Goal: Transaction & Acquisition: Purchase product/service

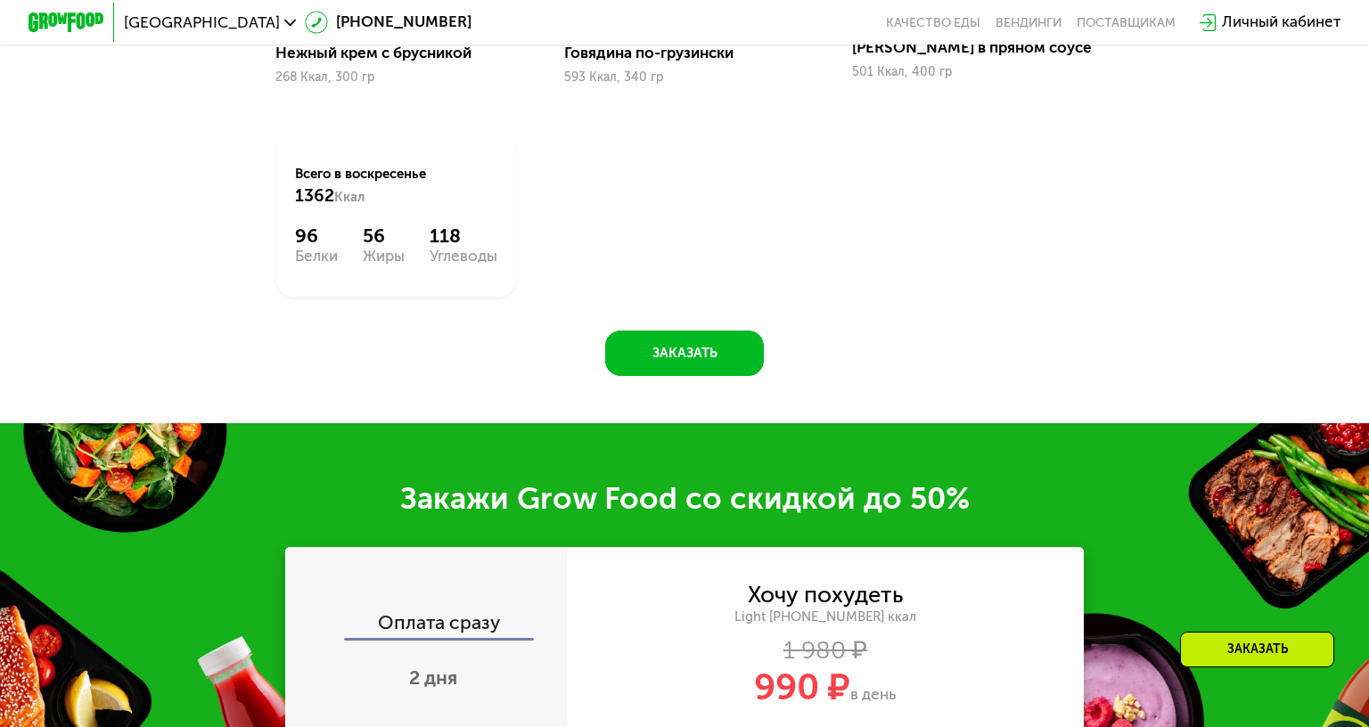
scroll to position [1850, 0]
click at [709, 346] on button "Заказать" at bounding box center [684, 353] width 158 height 45
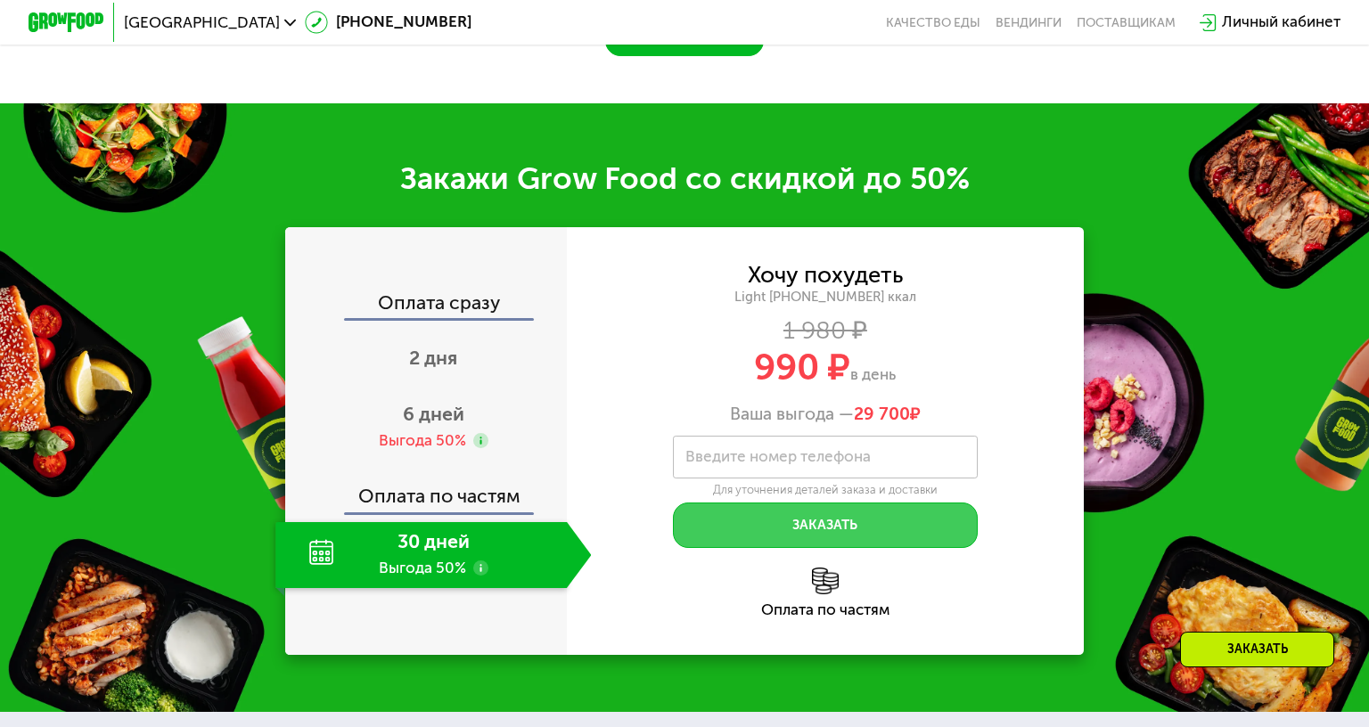
scroll to position [2274, 0]
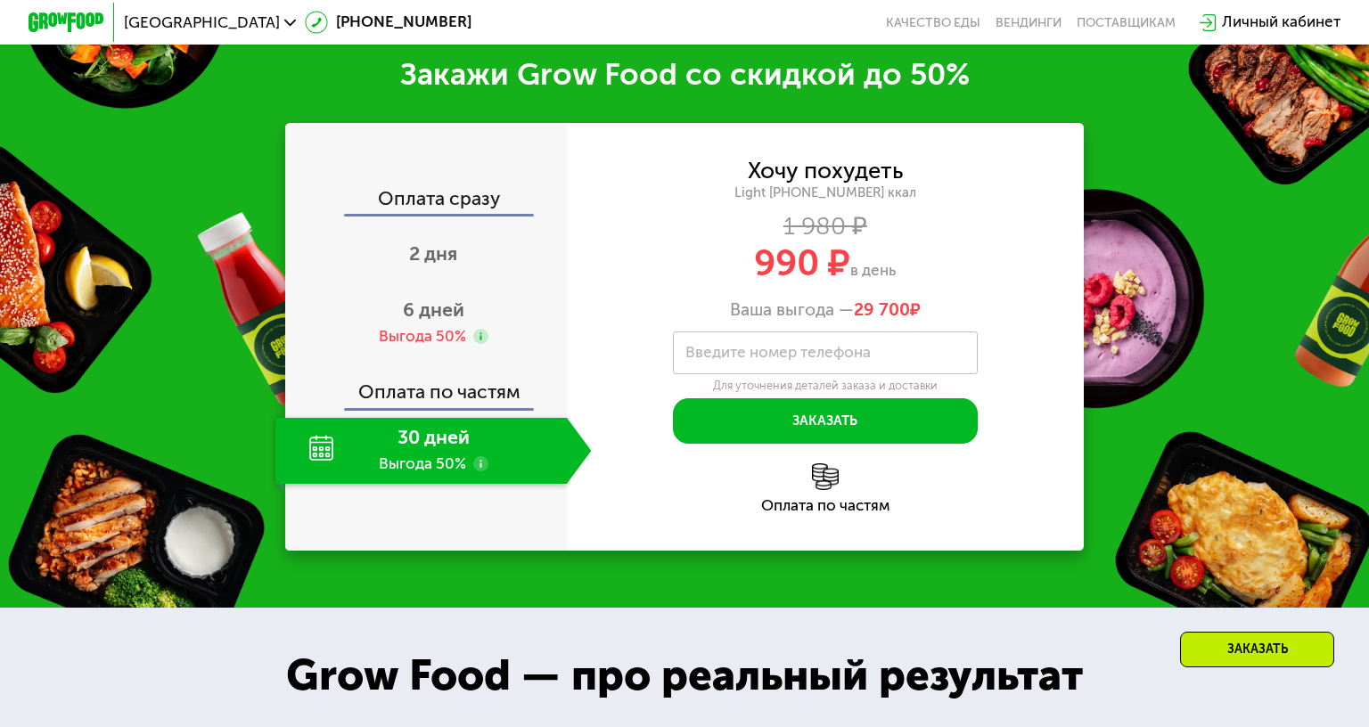
click at [302, 467] on div "30 дней Выгода 50%" at bounding box center [420, 451] width 291 height 67
click at [404, 454] on div "30 дней Выгода 50%" at bounding box center [420, 451] width 291 height 67
click at [407, 433] on div "30 дней Выгода 50%" at bounding box center [420, 451] width 291 height 67
click at [471, 196] on div "Оплата сразу" at bounding box center [427, 202] width 280 height 25
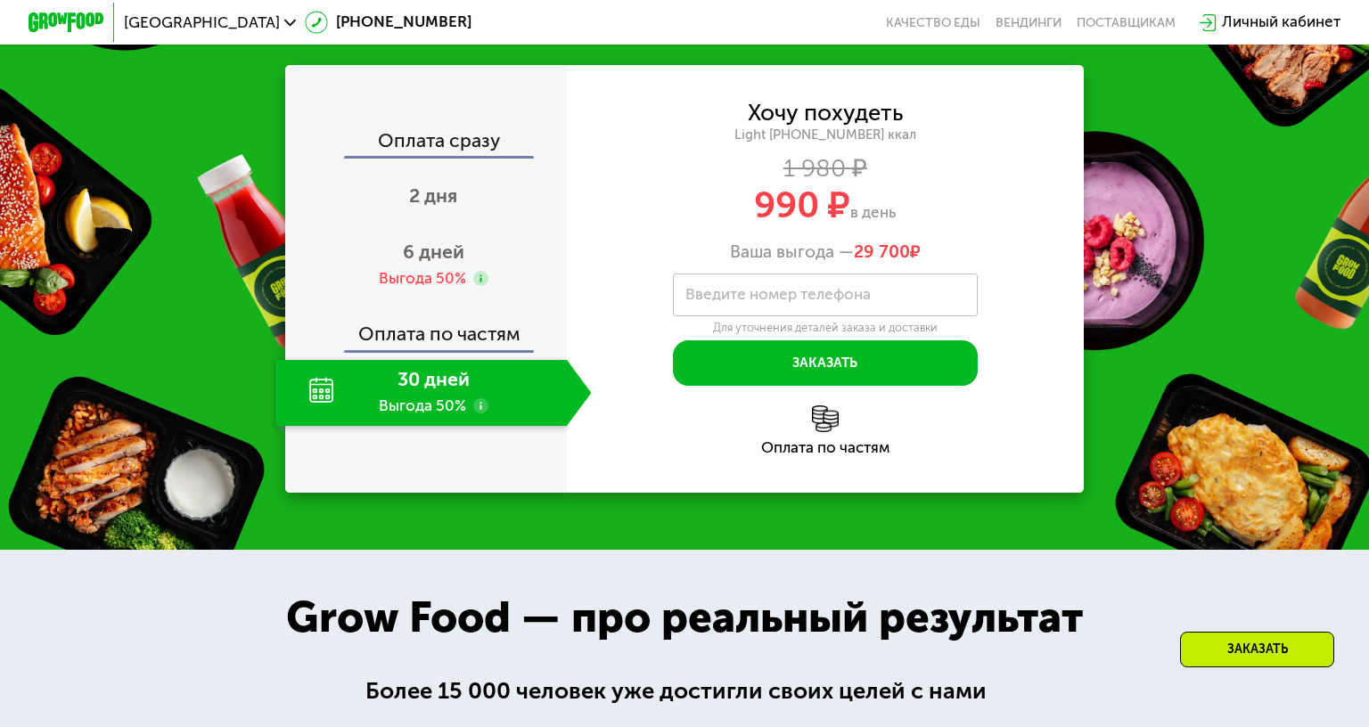
scroll to position [2364, 0]
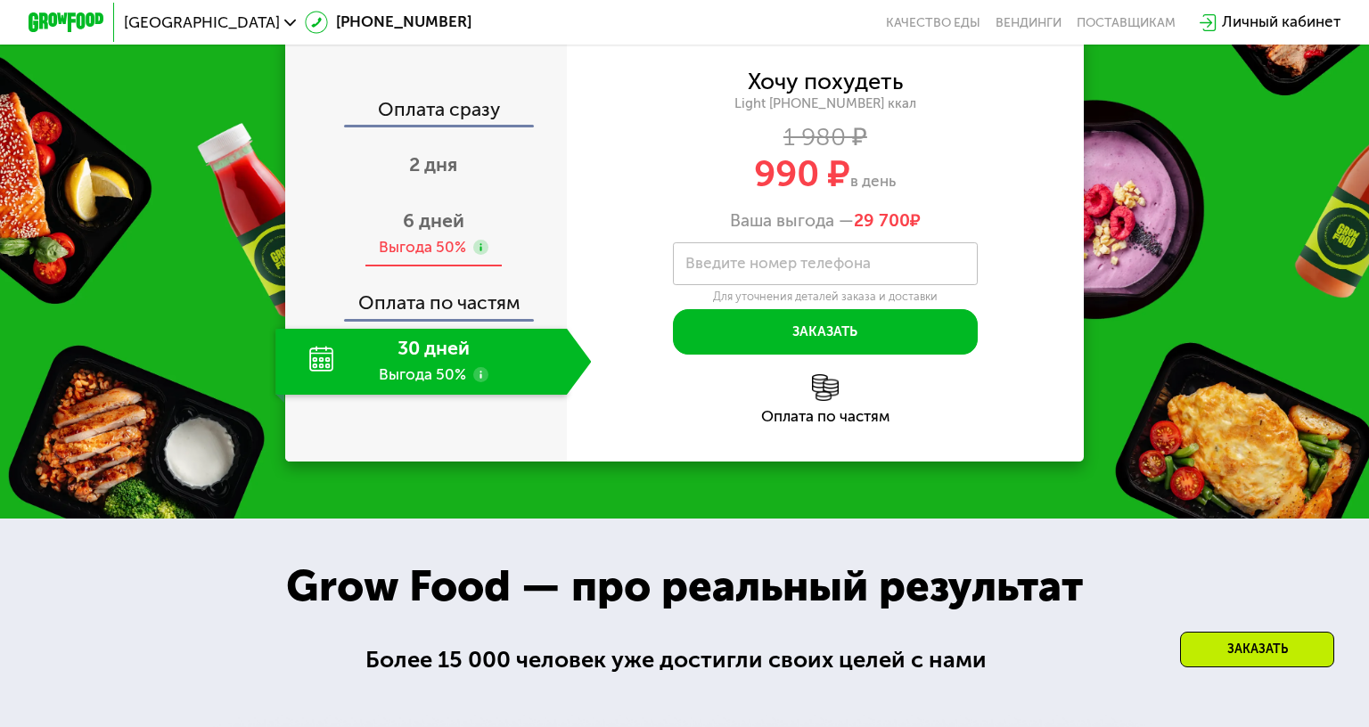
click at [406, 214] on span "6 дней" at bounding box center [433, 220] width 61 height 23
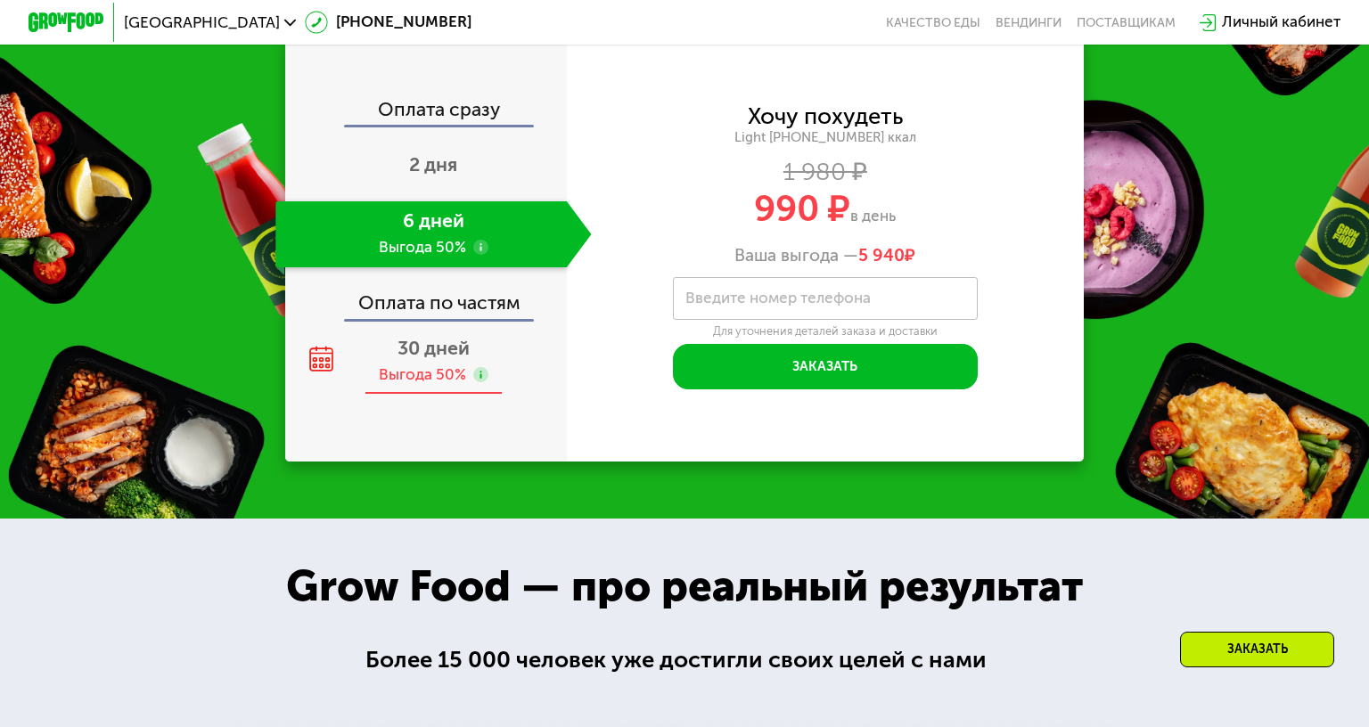
click at [418, 358] on span "30 дней" at bounding box center [433, 348] width 72 height 23
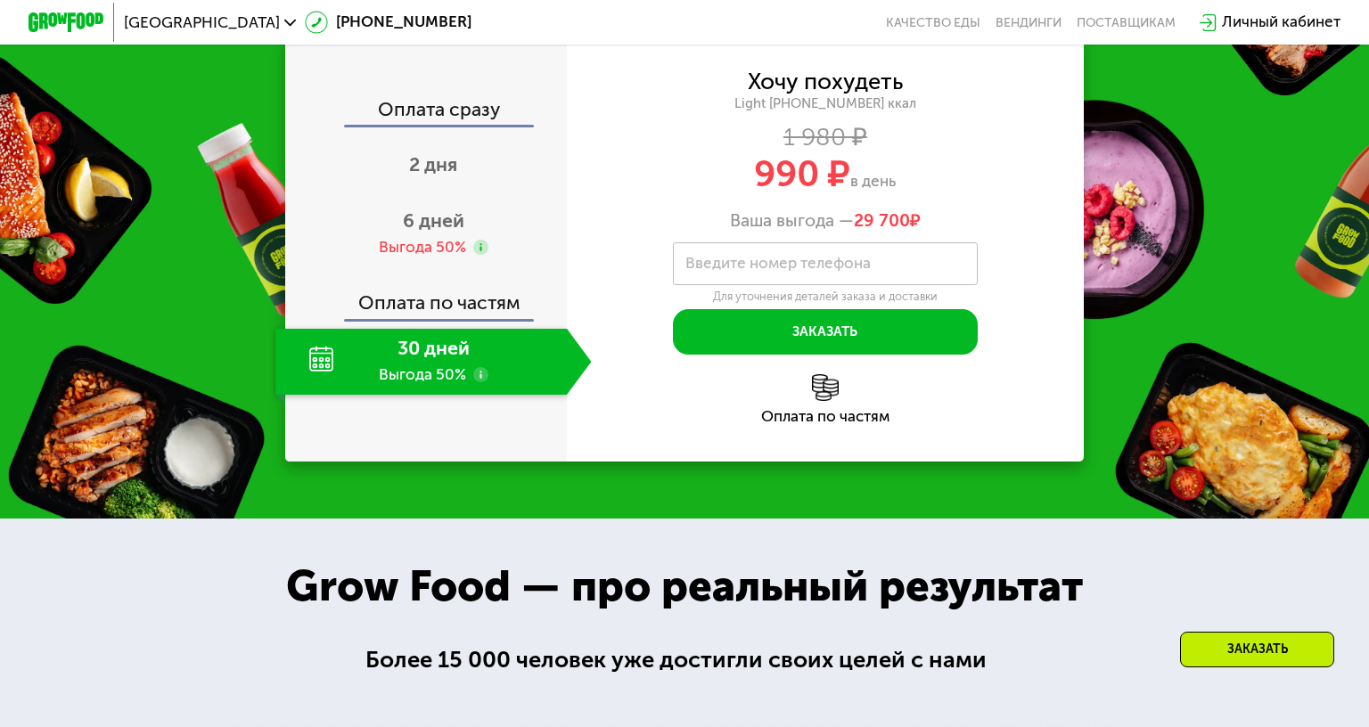
scroll to position [2274, 0]
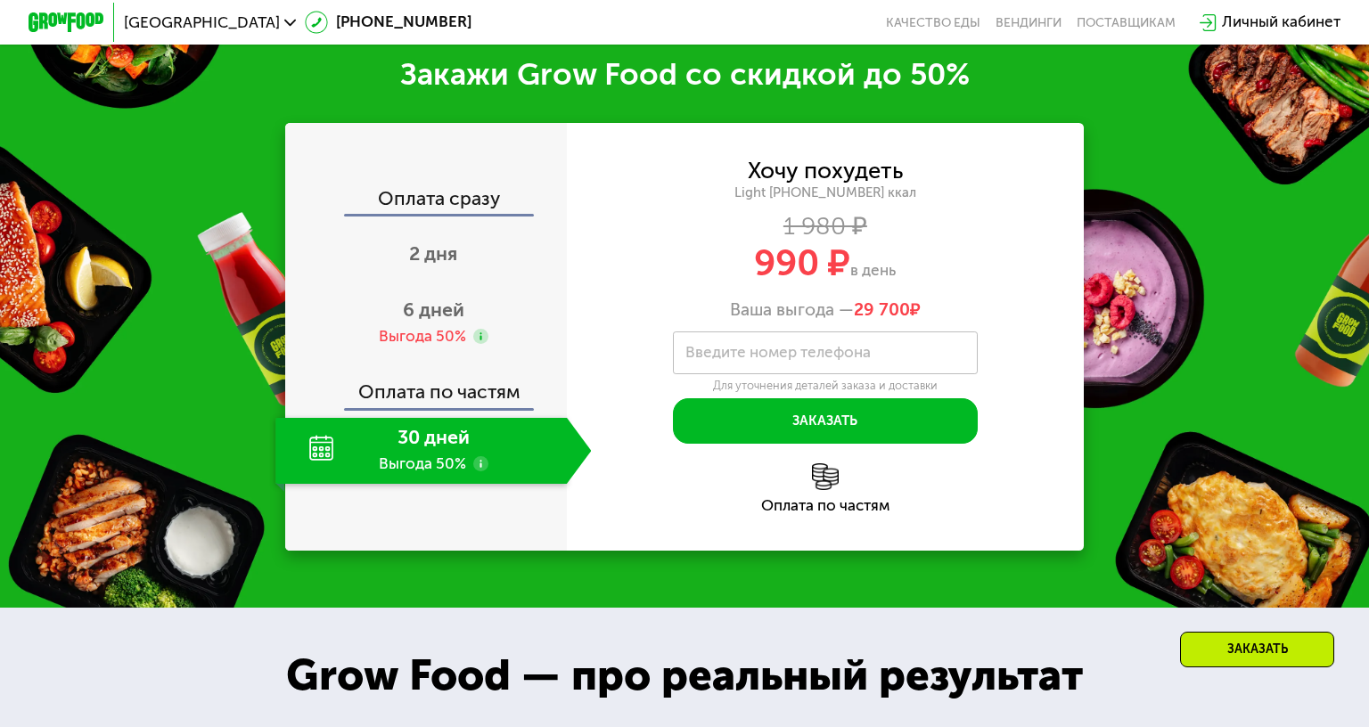
click at [442, 190] on div "Оплата сразу" at bounding box center [427, 202] width 280 height 25
click at [459, 195] on div "Оплата сразу" at bounding box center [427, 202] width 280 height 25
click at [449, 232] on div "2 дня" at bounding box center [433, 257] width 316 height 67
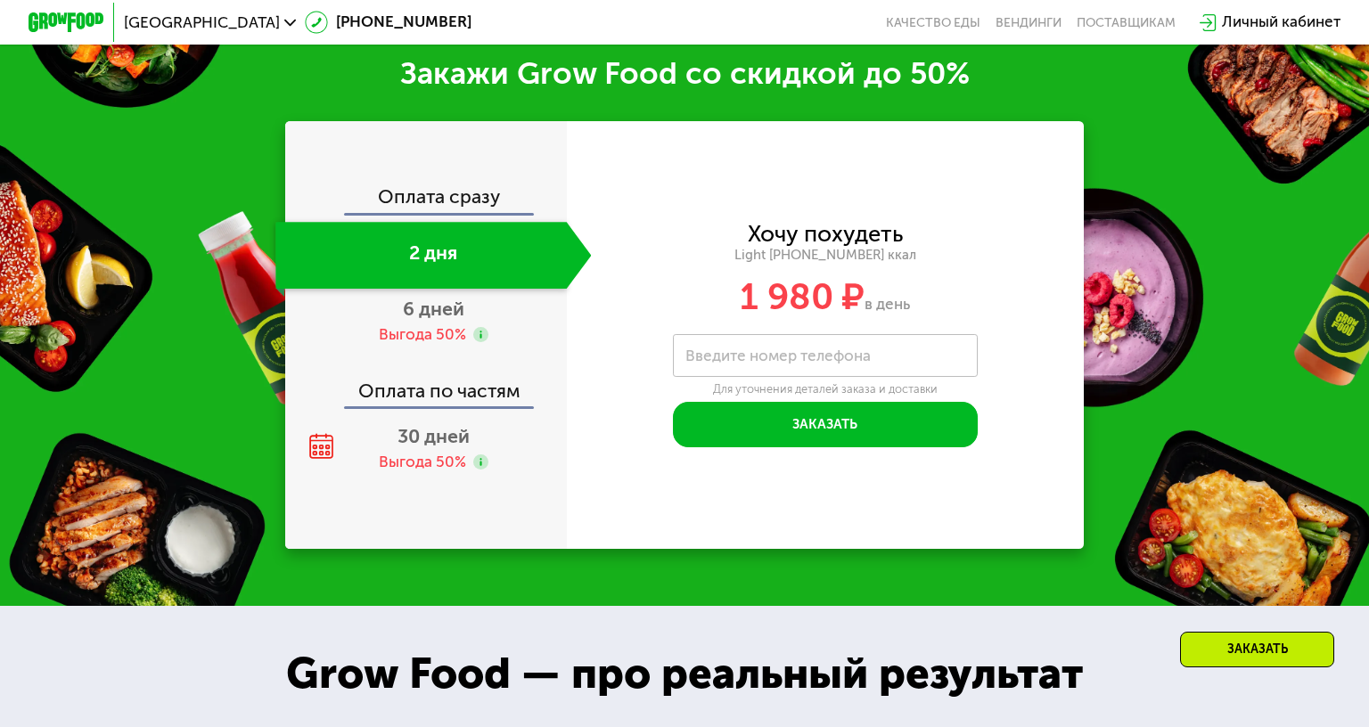
click at [497, 196] on div "Оплата сразу" at bounding box center [427, 200] width 280 height 25
click at [456, 193] on div "Оплата сразу" at bounding box center [427, 200] width 280 height 25
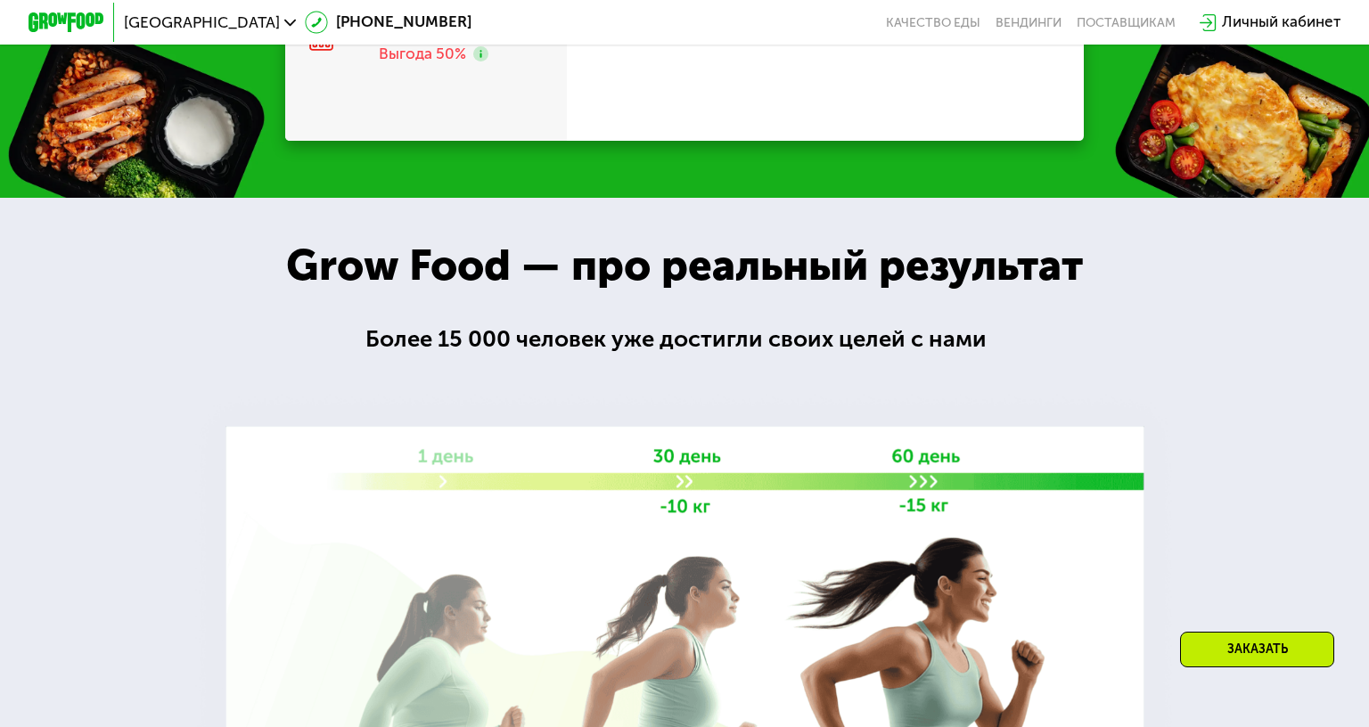
scroll to position [2274, 0]
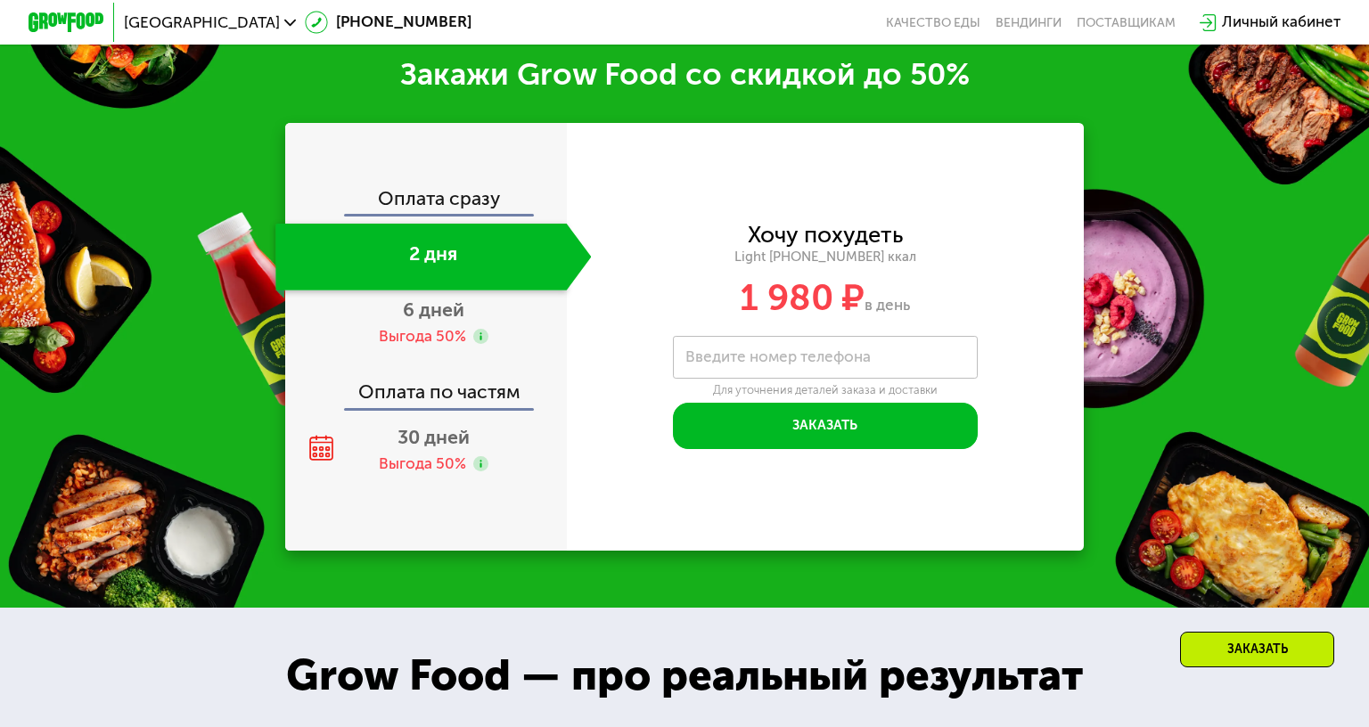
click at [337, 193] on div "Оплата сразу" at bounding box center [427, 202] width 280 height 25
click at [357, 194] on div "Оплата сразу" at bounding box center [427, 202] width 280 height 25
click at [397, 194] on div "Оплата сразу" at bounding box center [427, 202] width 280 height 25
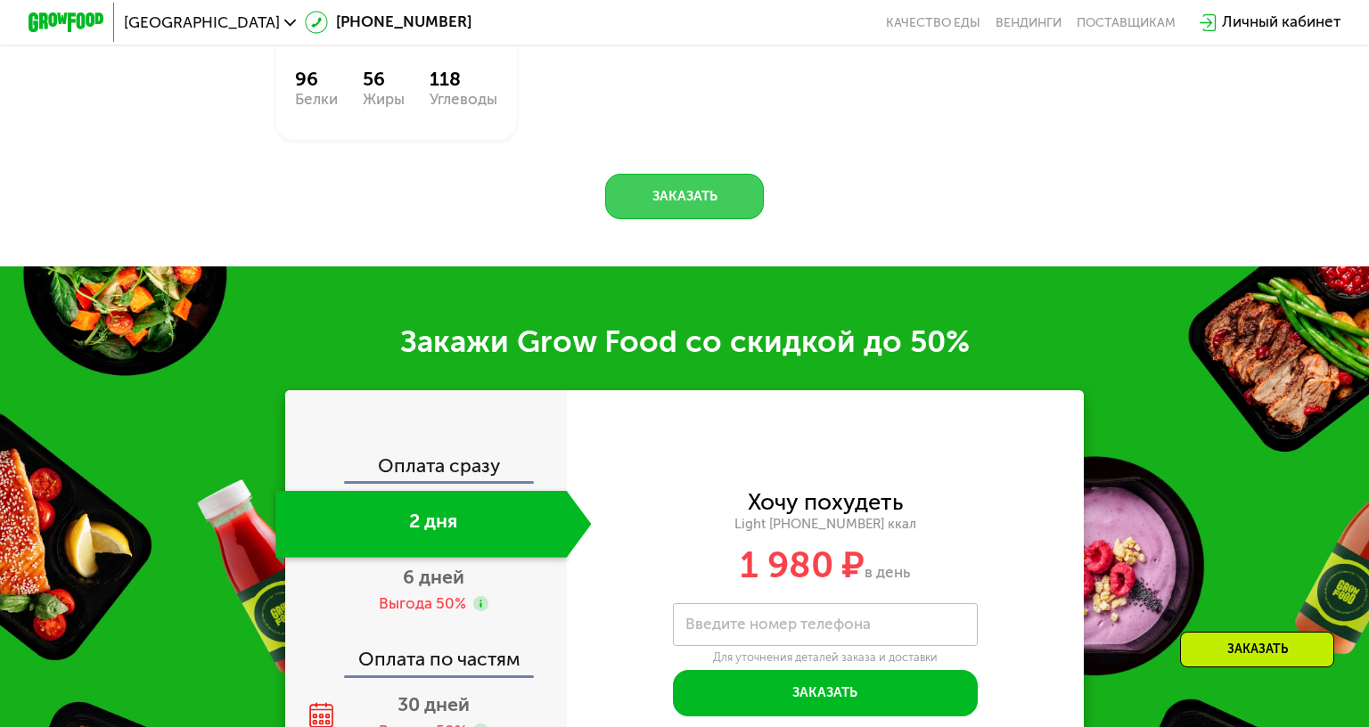
click at [634, 199] on button "Заказать" at bounding box center [684, 196] width 158 height 45
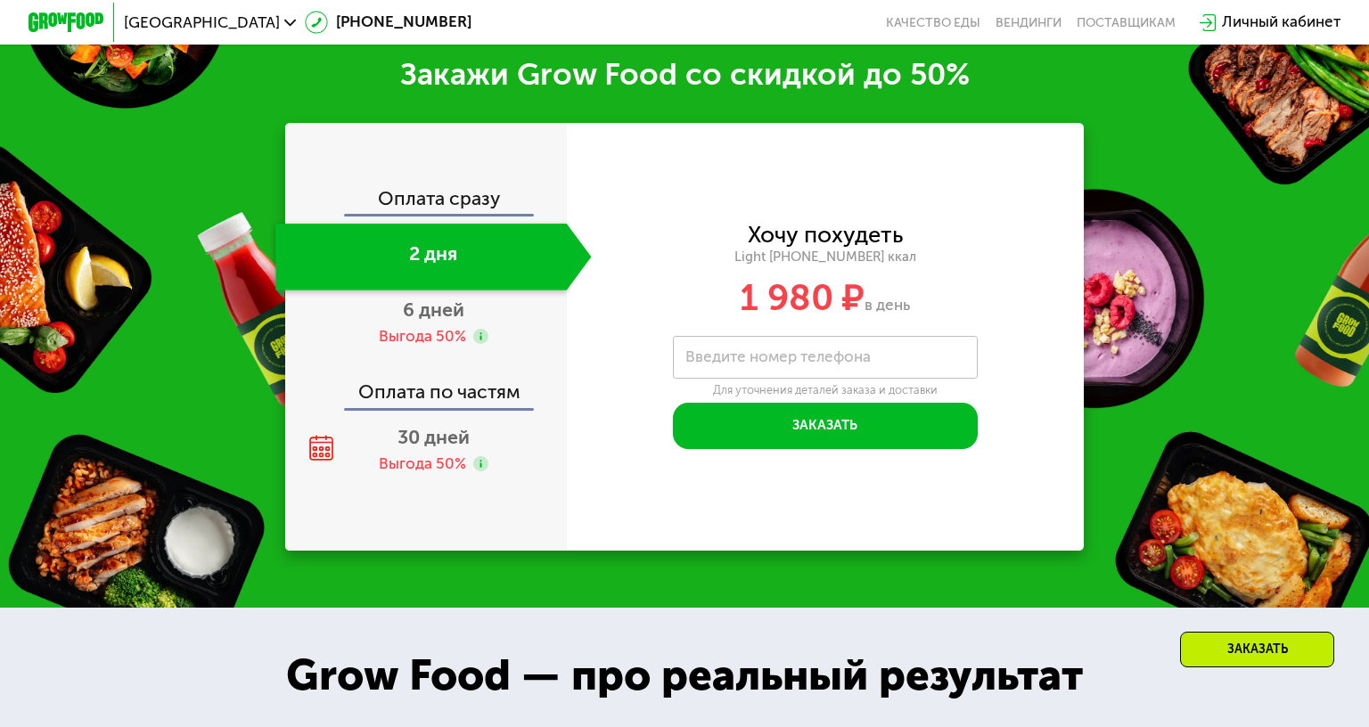
click at [463, 196] on div "Оплата сразу" at bounding box center [427, 202] width 280 height 25
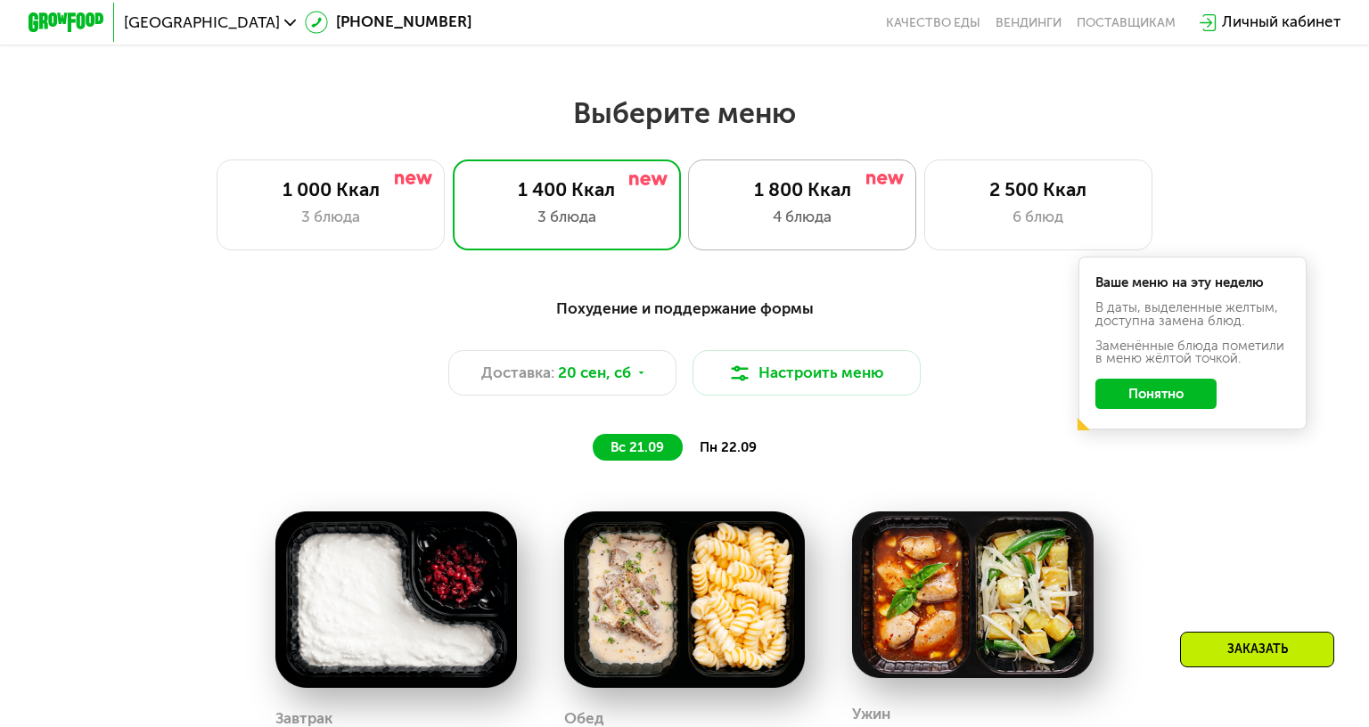
scroll to position [1116, 0]
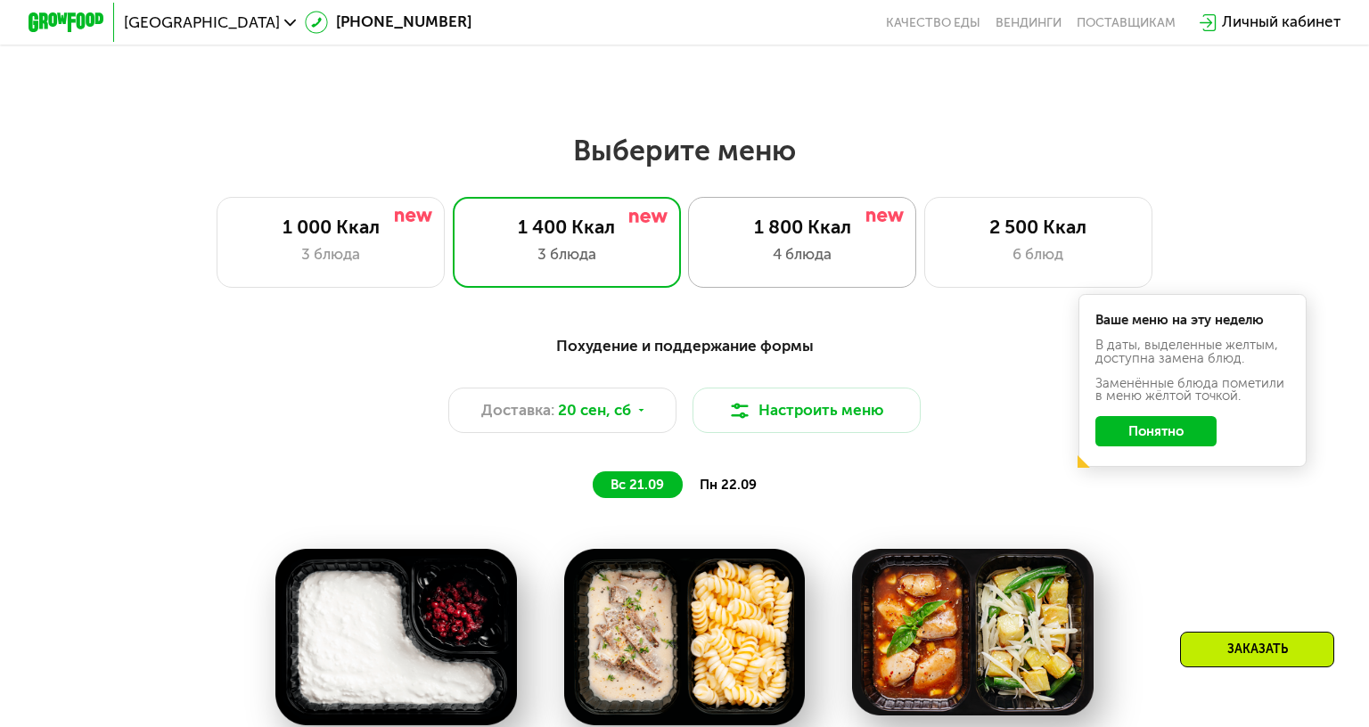
click at [775, 263] on div "4 блюда" at bounding box center [803, 254] width 188 height 23
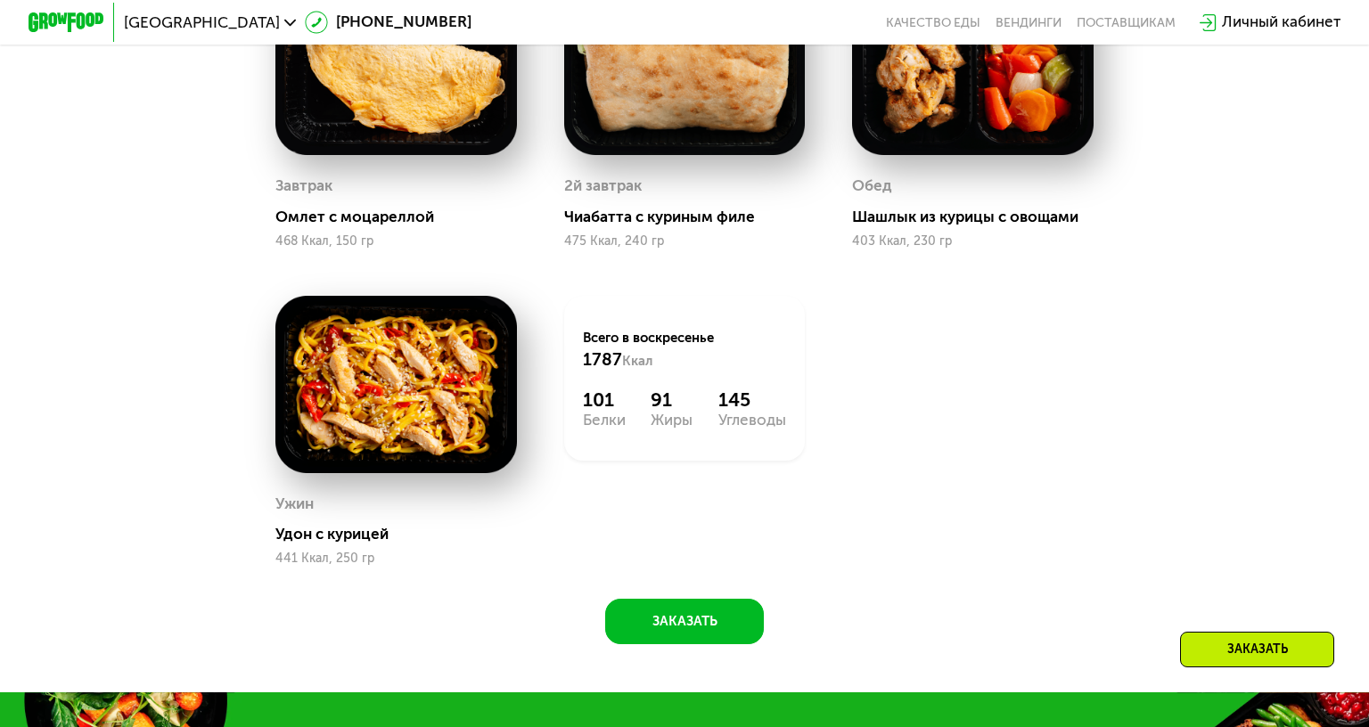
scroll to position [1829, 0]
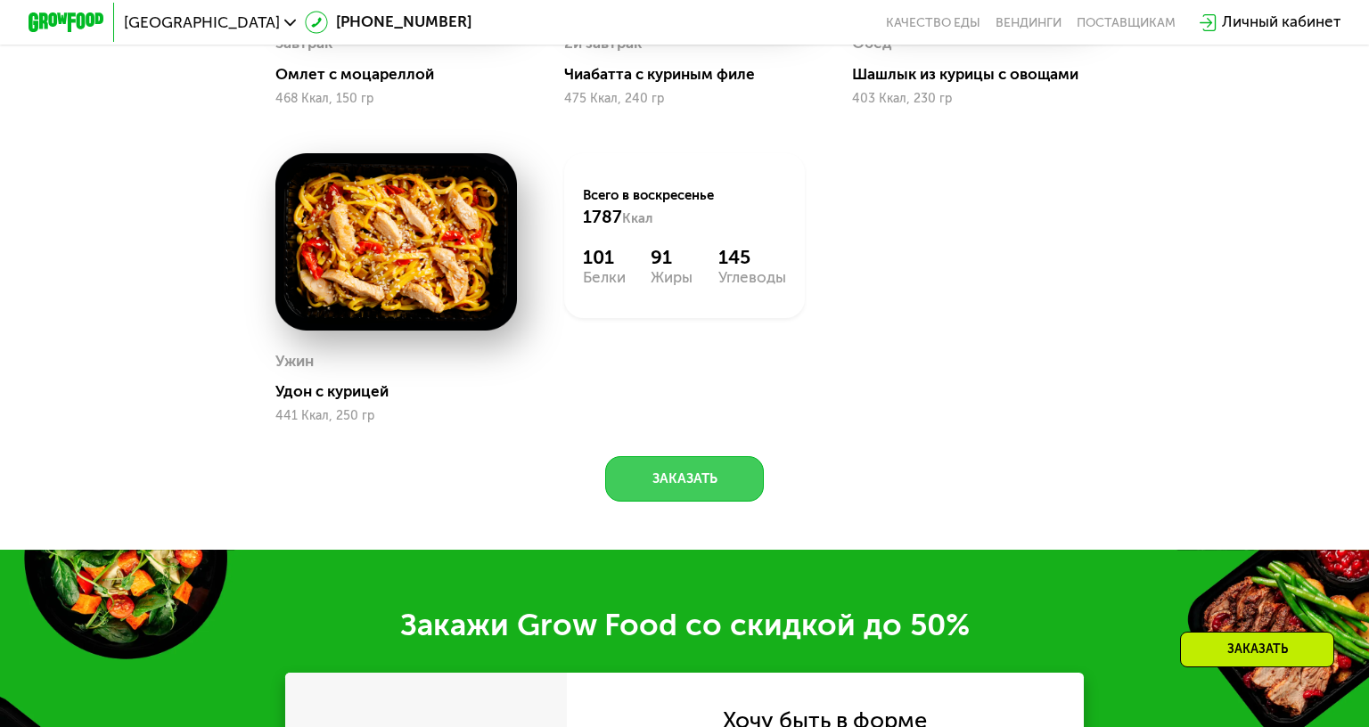
click at [698, 478] on button "Заказать" at bounding box center [684, 478] width 158 height 45
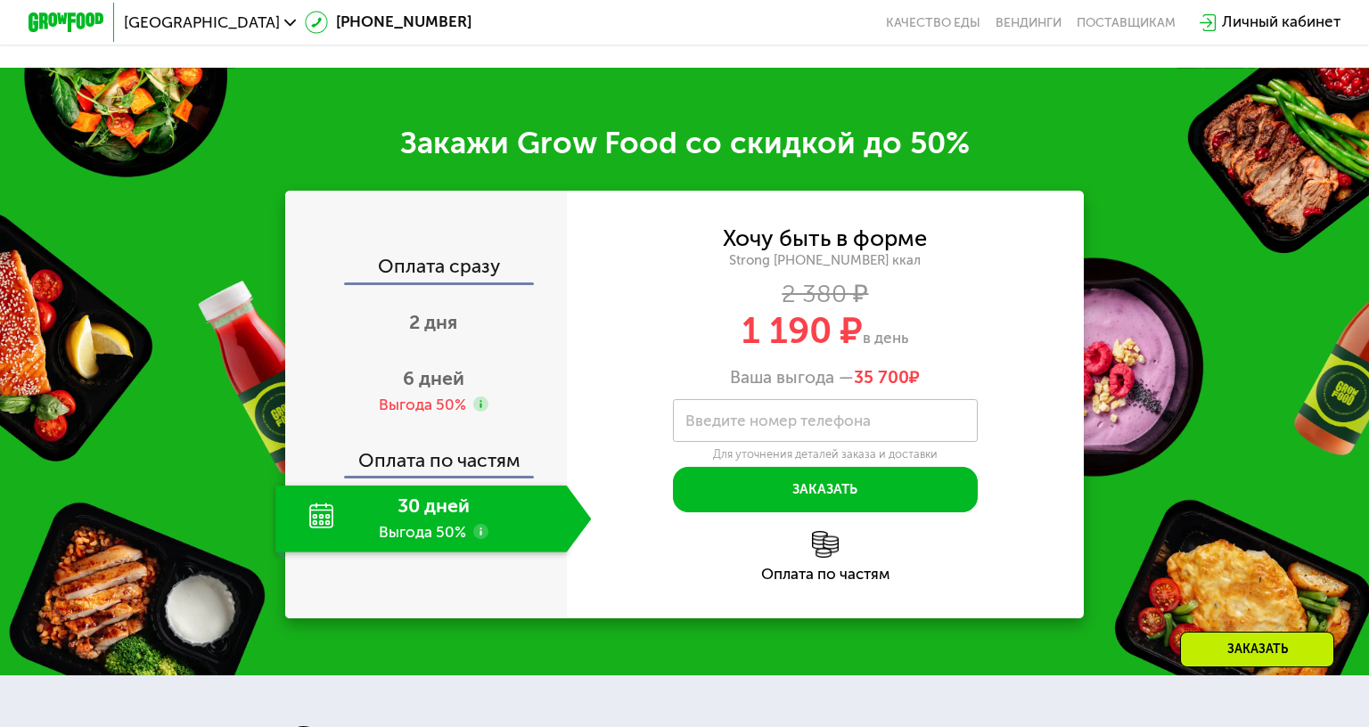
scroll to position [2379, 0]
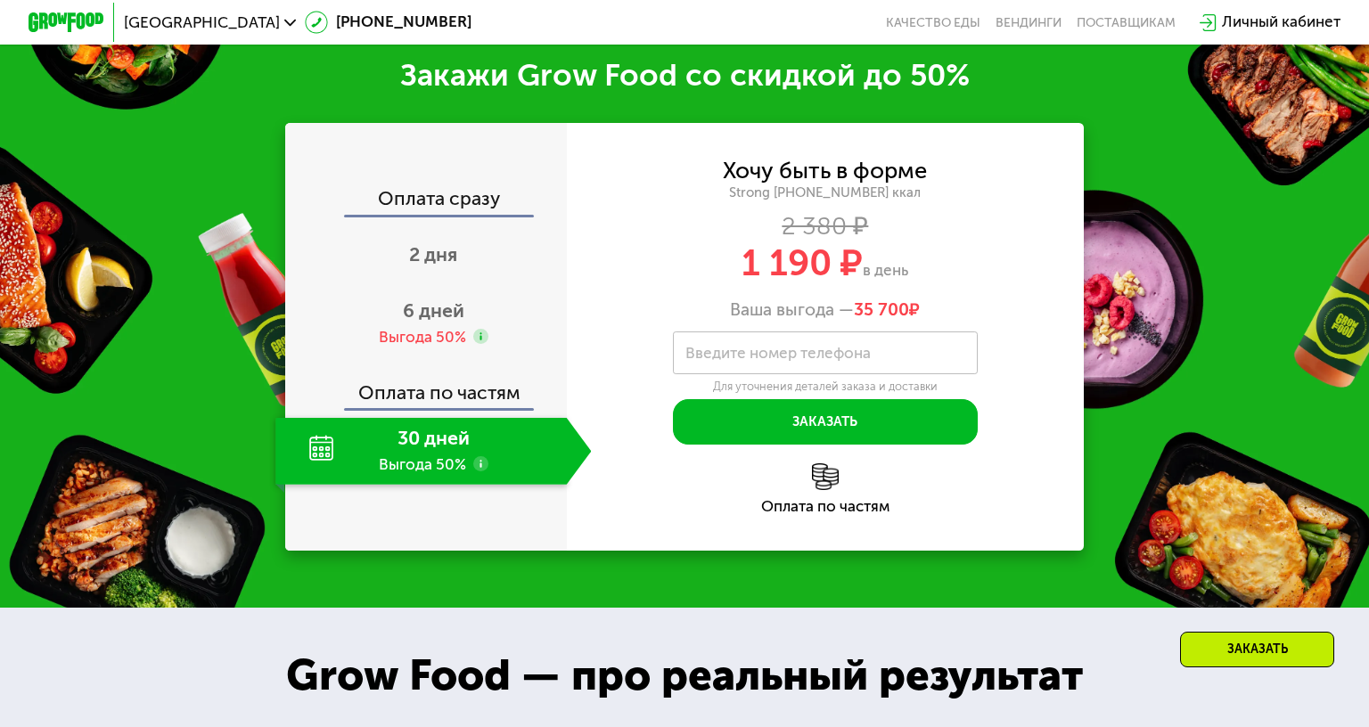
click at [438, 193] on div "Оплата сразу" at bounding box center [427, 202] width 280 height 25
click at [461, 258] on div "2 дня" at bounding box center [433, 258] width 316 height 67
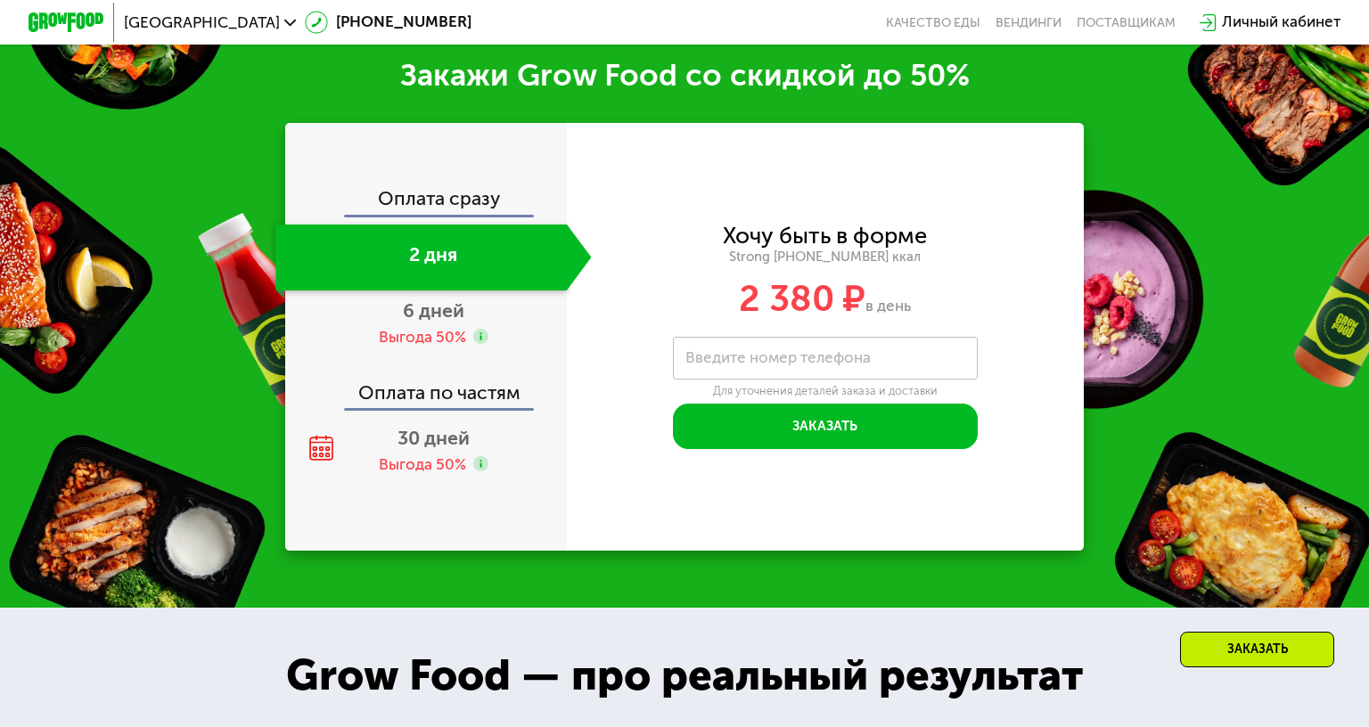
click at [435, 196] on div "Оплата сразу" at bounding box center [427, 202] width 280 height 25
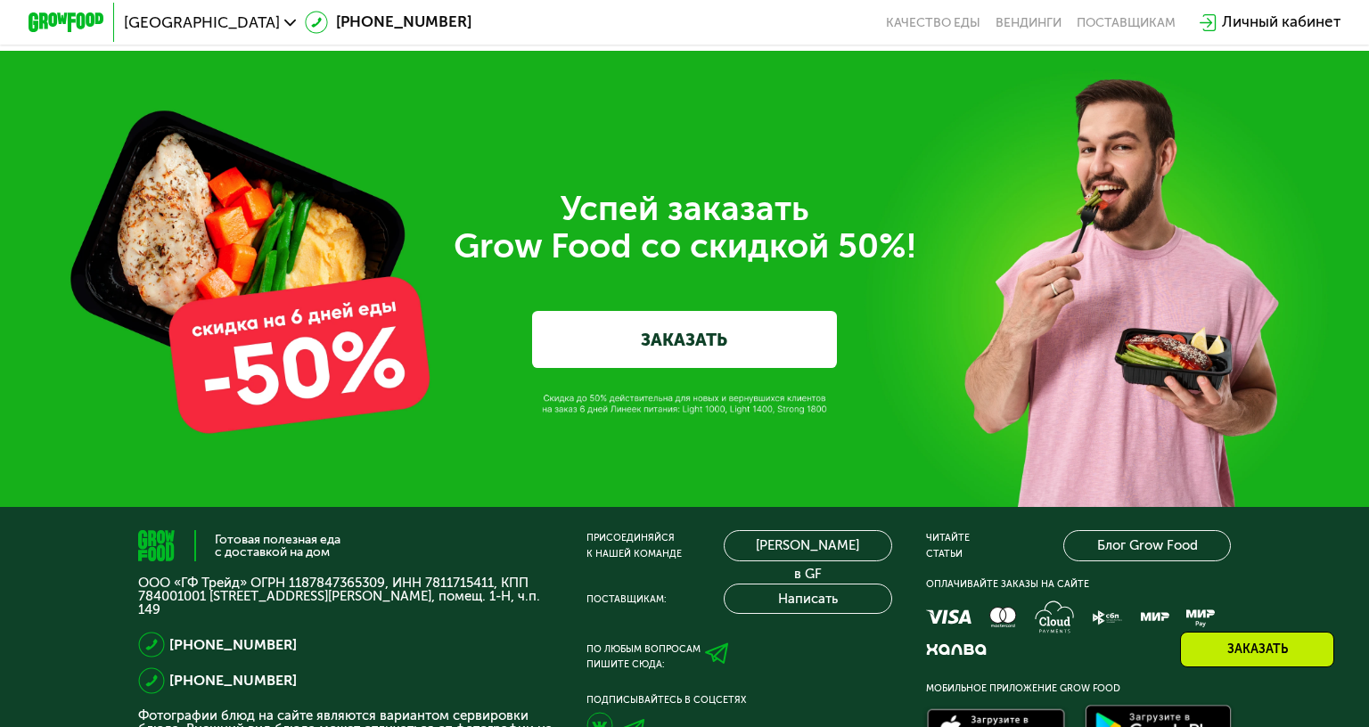
click at [668, 345] on link "ЗАКАЗАТЬ" at bounding box center [684, 339] width 304 height 57
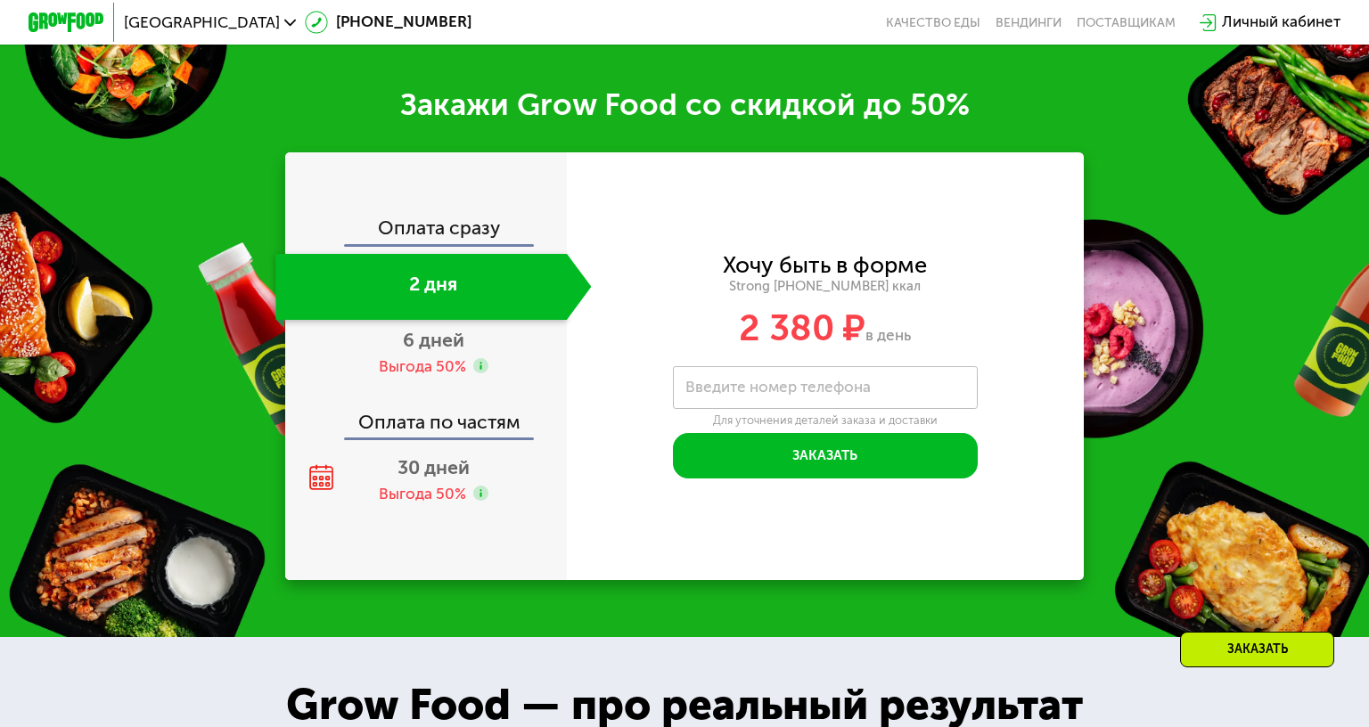
scroll to position [2334, 0]
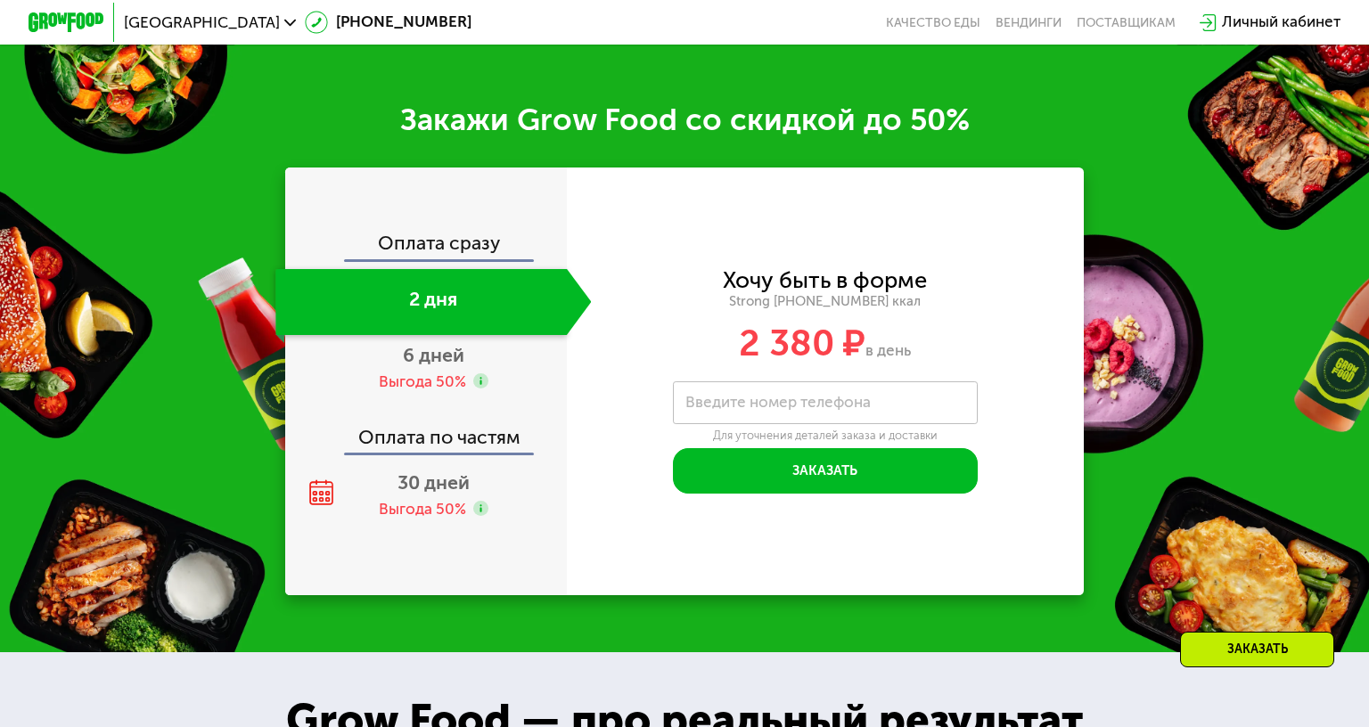
click at [441, 229] on div "Оплата сразу 2 дня 6 дней Выгода 50% Оплата по частям 30 дней Выгода 50%" at bounding box center [426, 382] width 282 height 428
click at [406, 374] on div "Выгода 50%" at bounding box center [422, 382] width 87 height 21
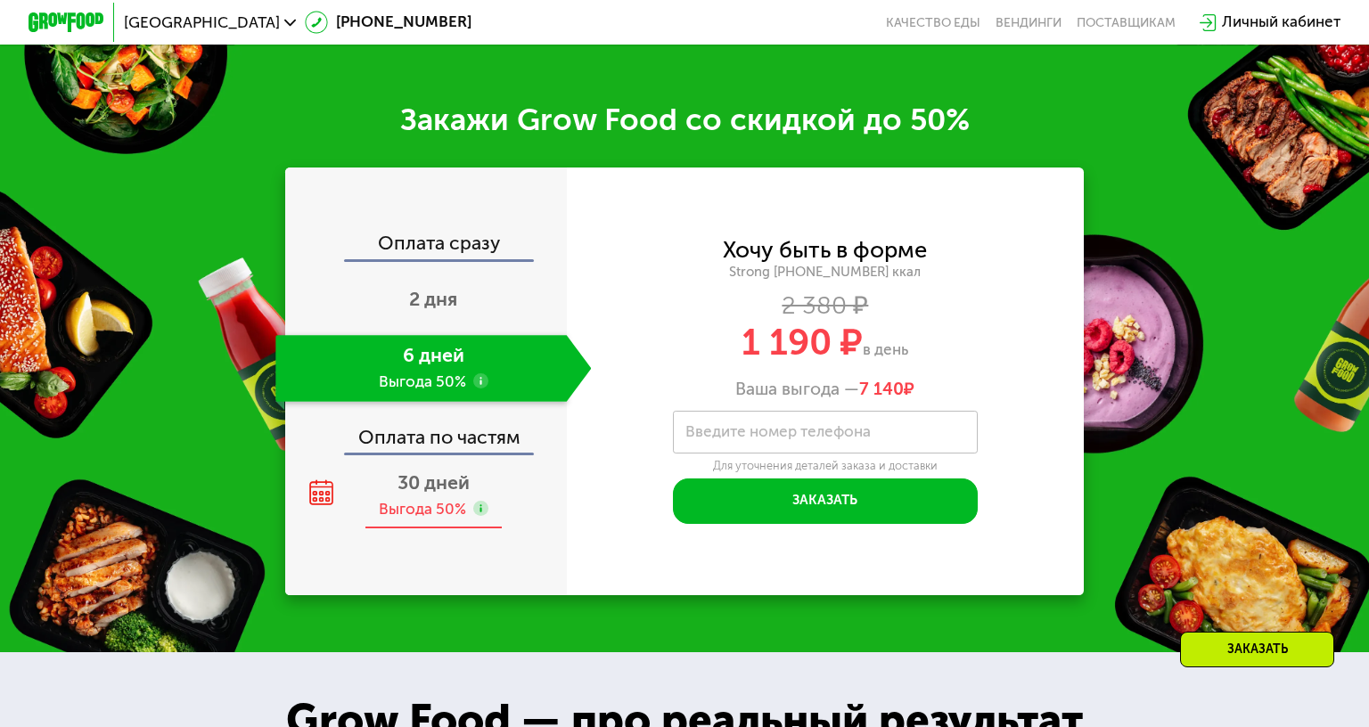
click at [424, 501] on div "Выгода 50%" at bounding box center [422, 509] width 87 height 21
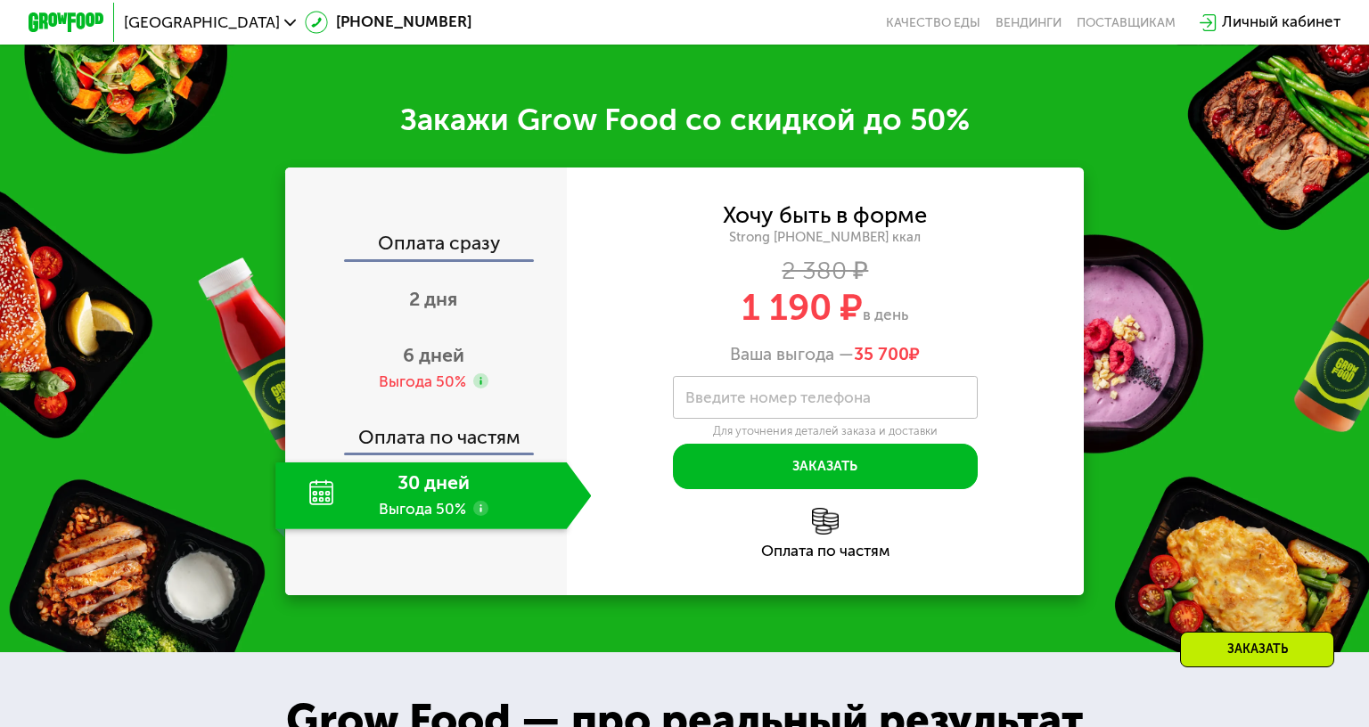
click at [820, 536] on div "Оплата по частям" at bounding box center [825, 533] width 517 height 50
click at [428, 250] on div "Оплата сразу" at bounding box center [427, 246] width 280 height 25
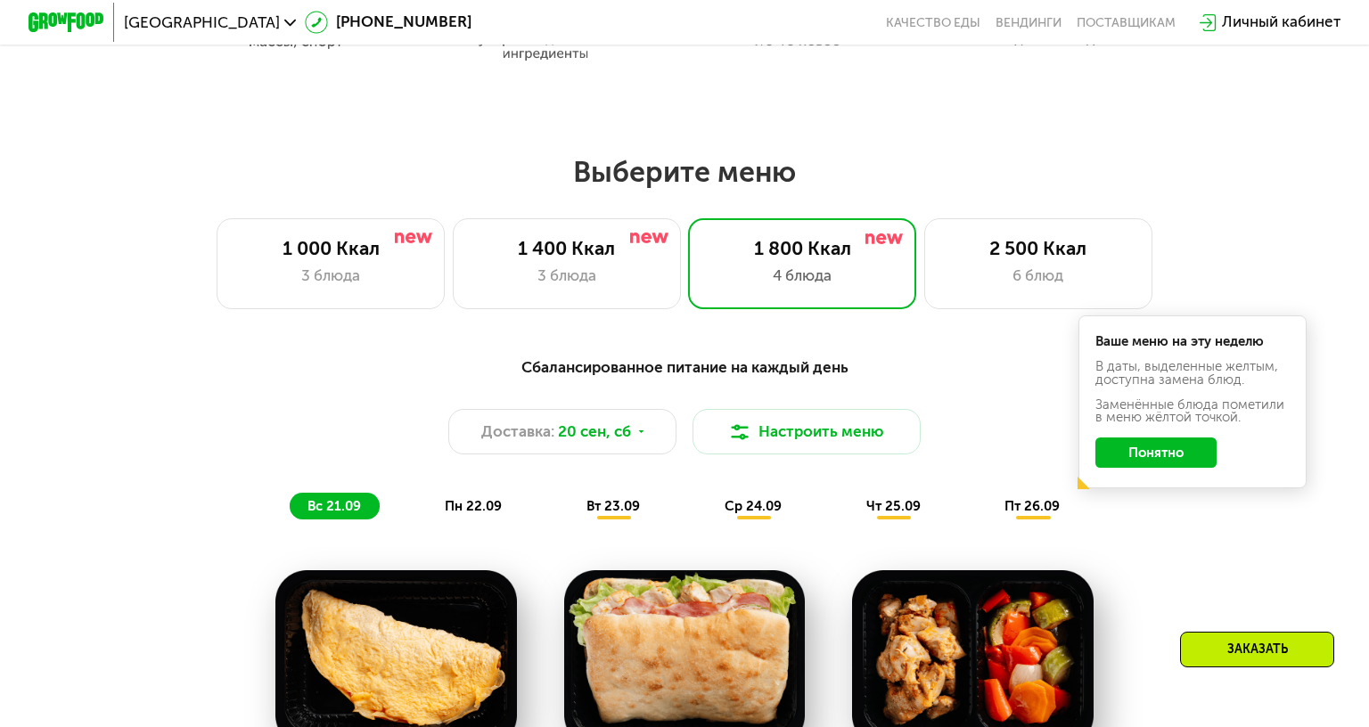
scroll to position [1176, 0]
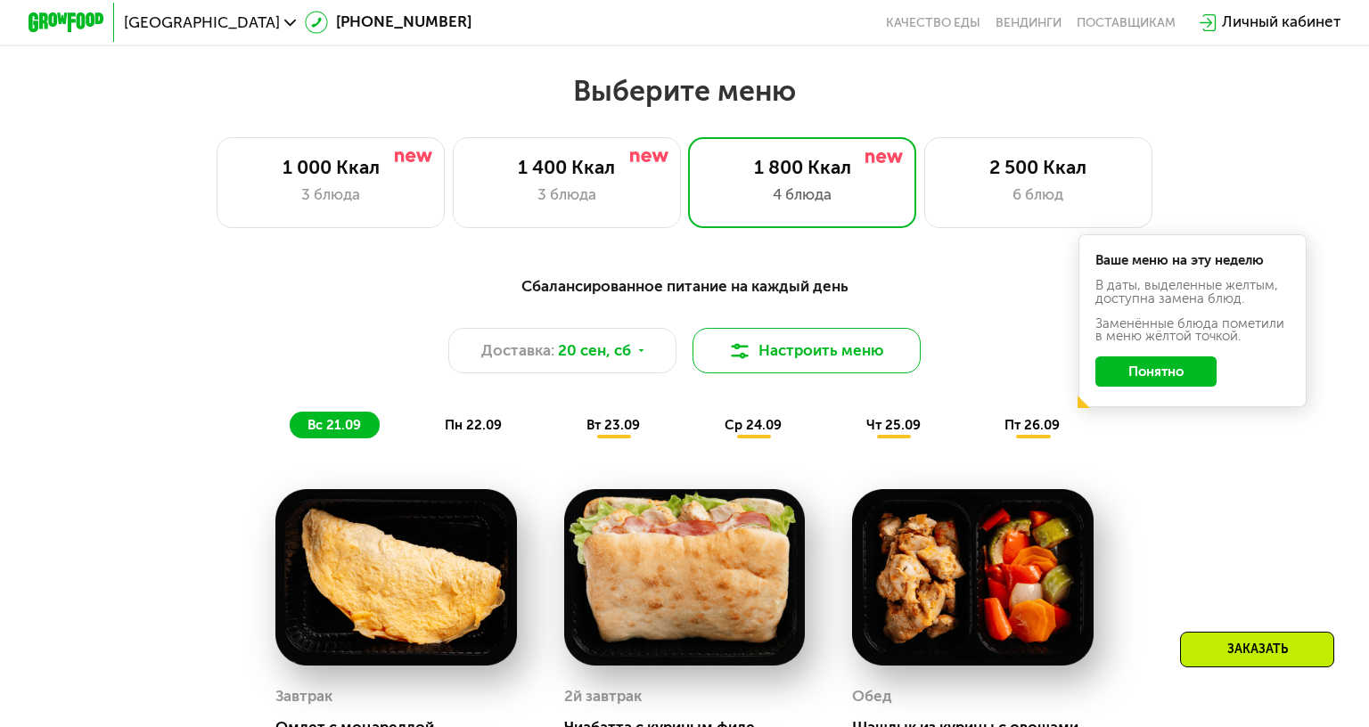
click at [747, 333] on button "Настроить меню" at bounding box center [807, 350] width 228 height 45
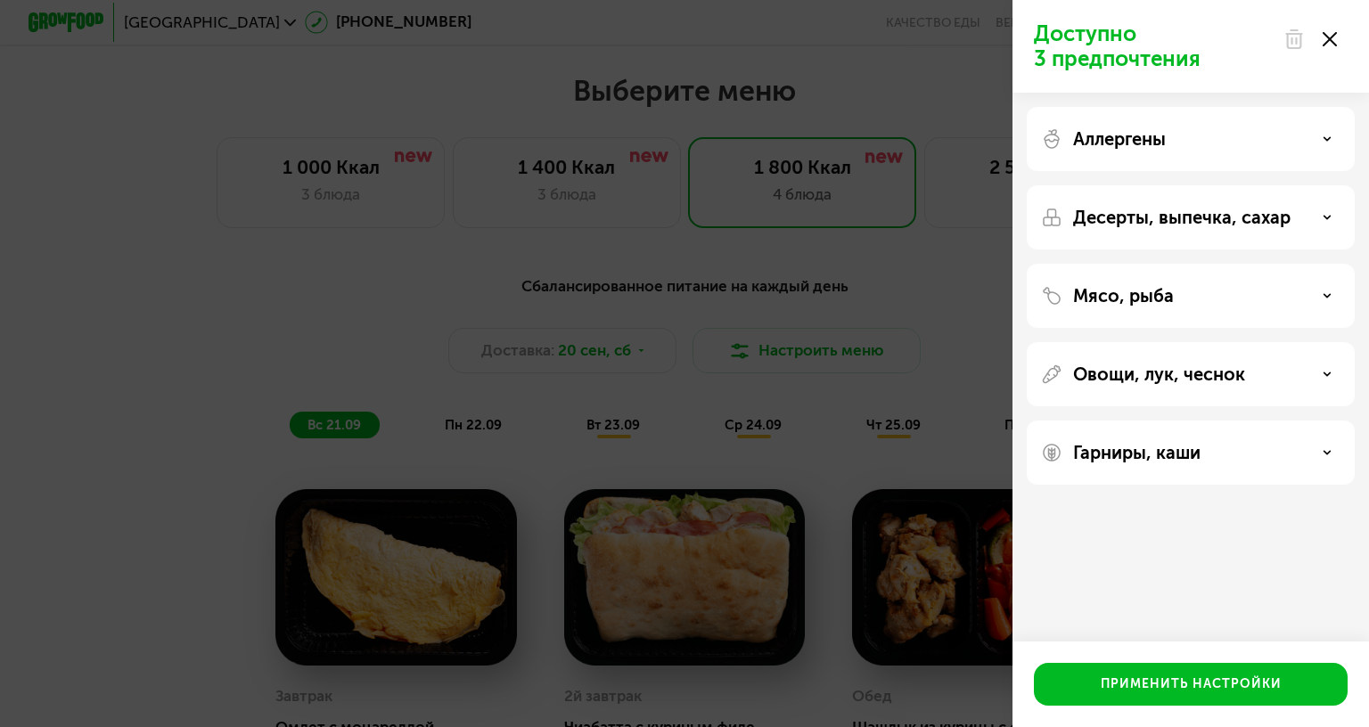
click at [896, 281] on div "Доступно 3 предпочтения Аллергены Десерты, выпечка, сахар Мясо, рыба Овощи, лук…" at bounding box center [684, 363] width 1369 height 727
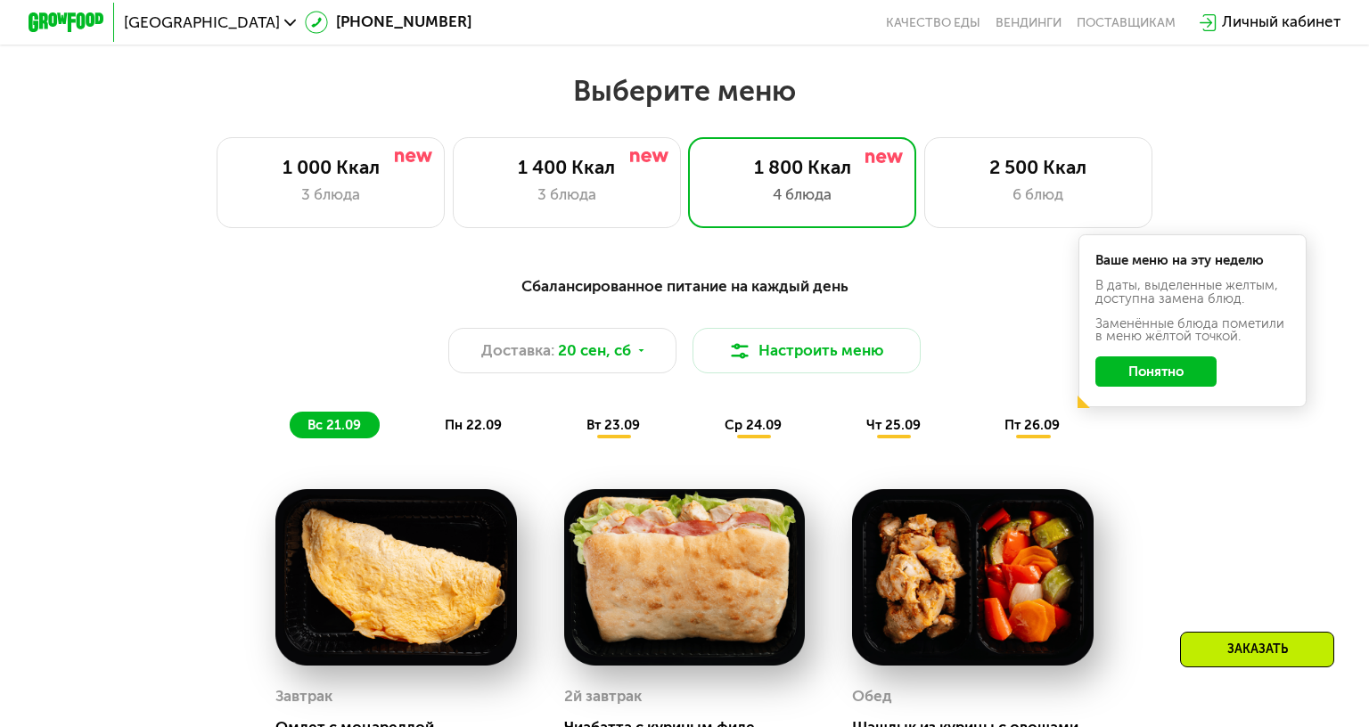
scroll to position [1443, 0]
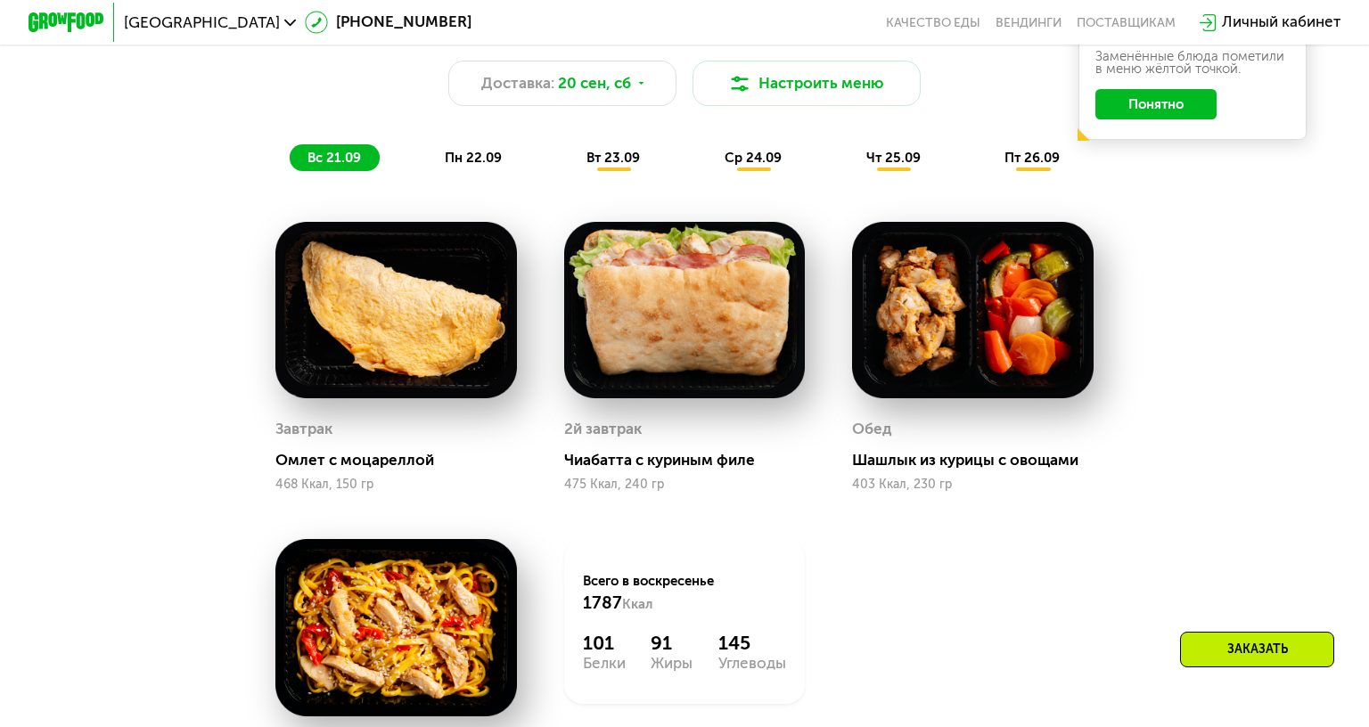
click at [432, 365] on img at bounding box center [395, 310] width 241 height 177
click at [492, 152] on span "пн 22.09" at bounding box center [473, 158] width 57 height 16
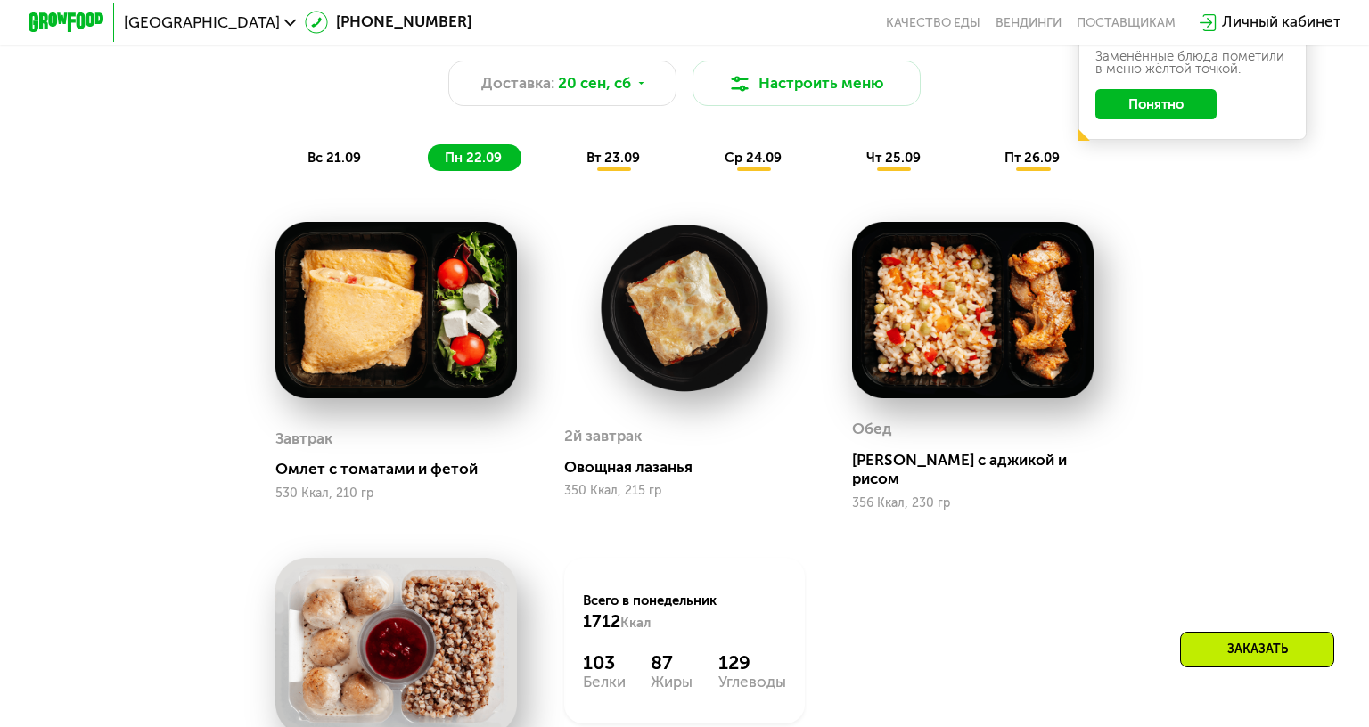
click at [611, 157] on span "вт 23.09" at bounding box center [612, 158] width 53 height 16
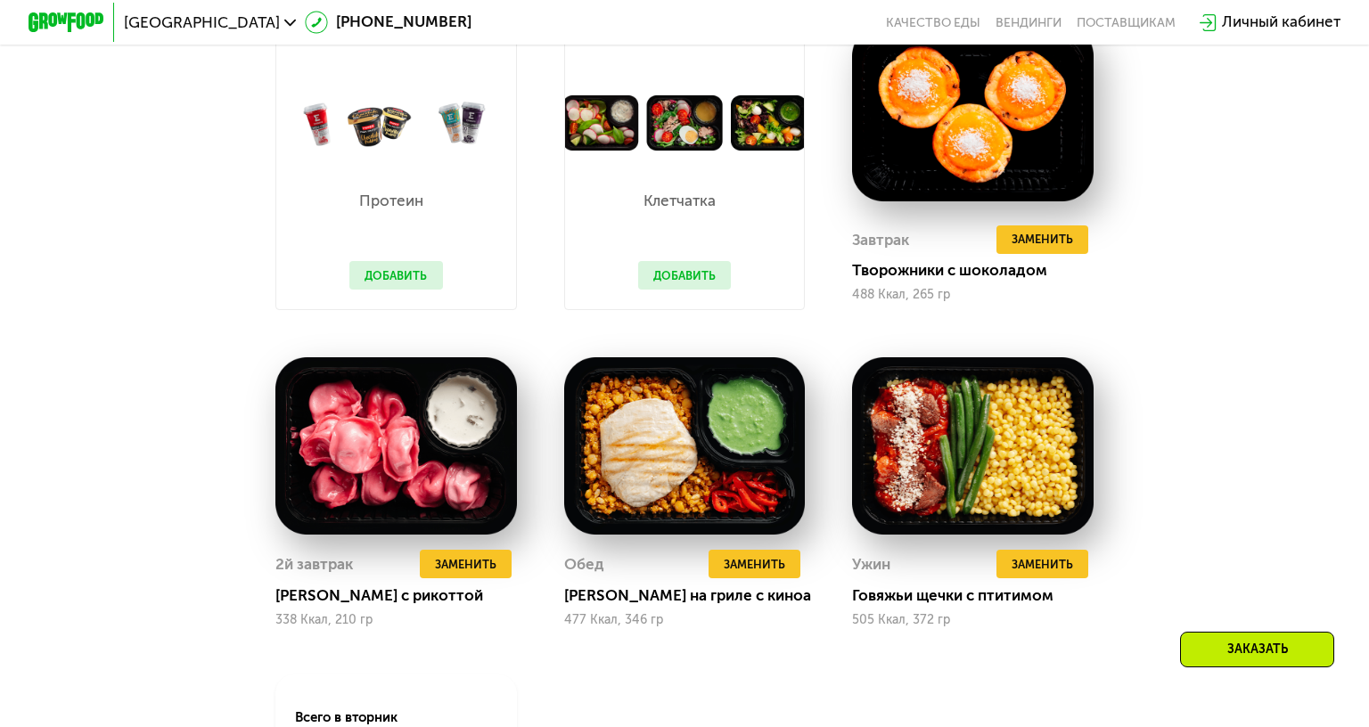
scroll to position [1532, 0]
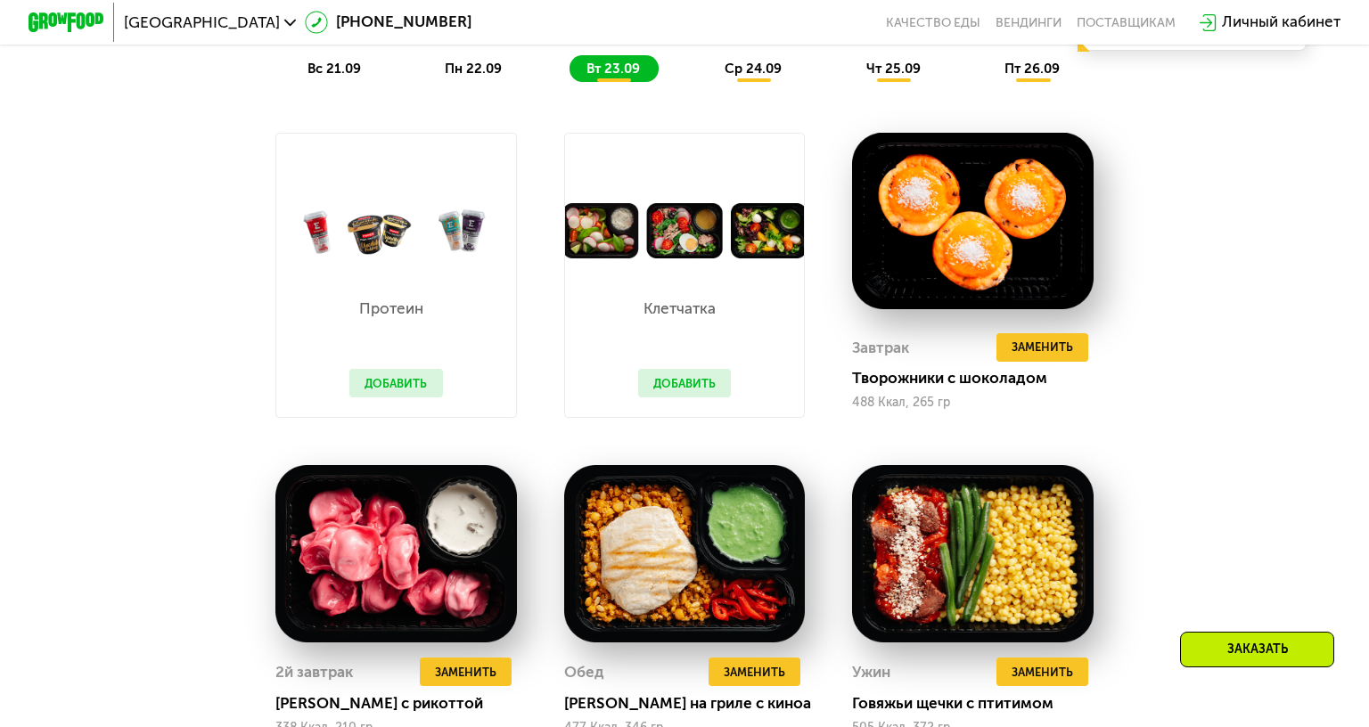
click at [695, 379] on button "Добавить" at bounding box center [684, 383] width 93 height 29
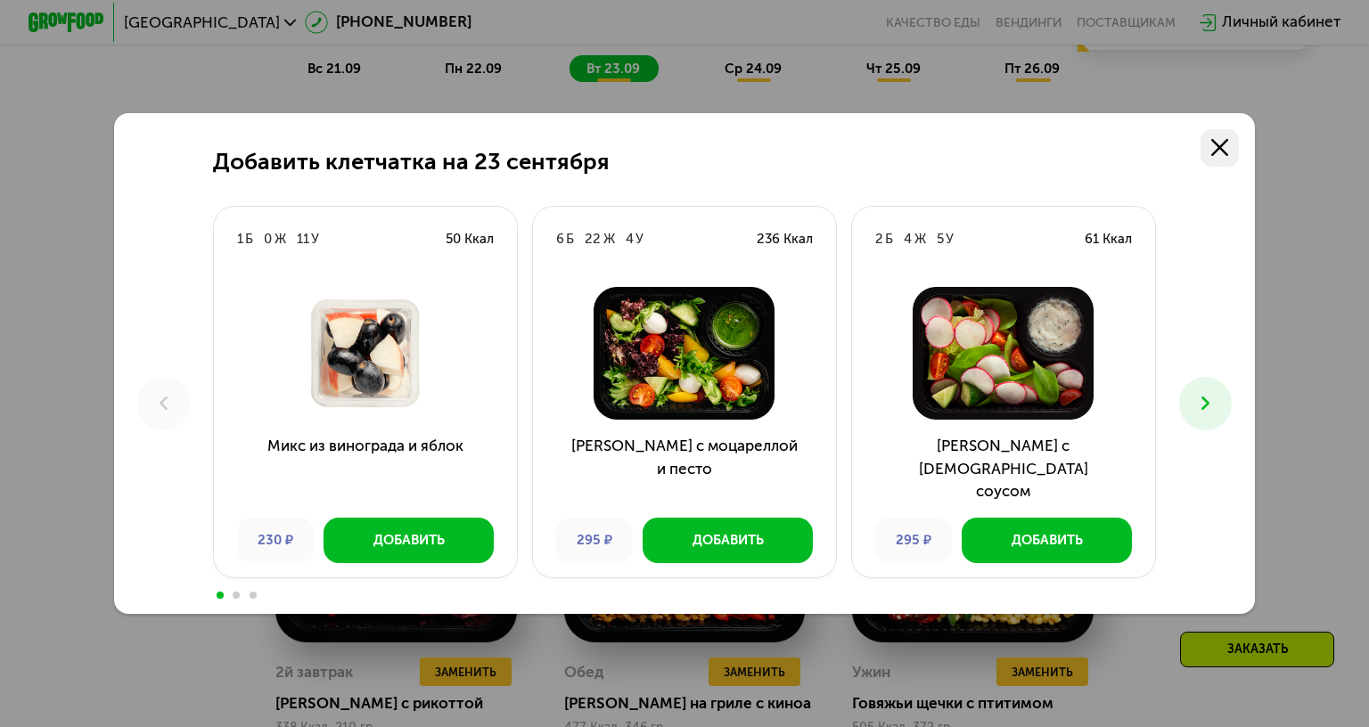
click at [1205, 129] on link at bounding box center [1220, 148] width 38 height 38
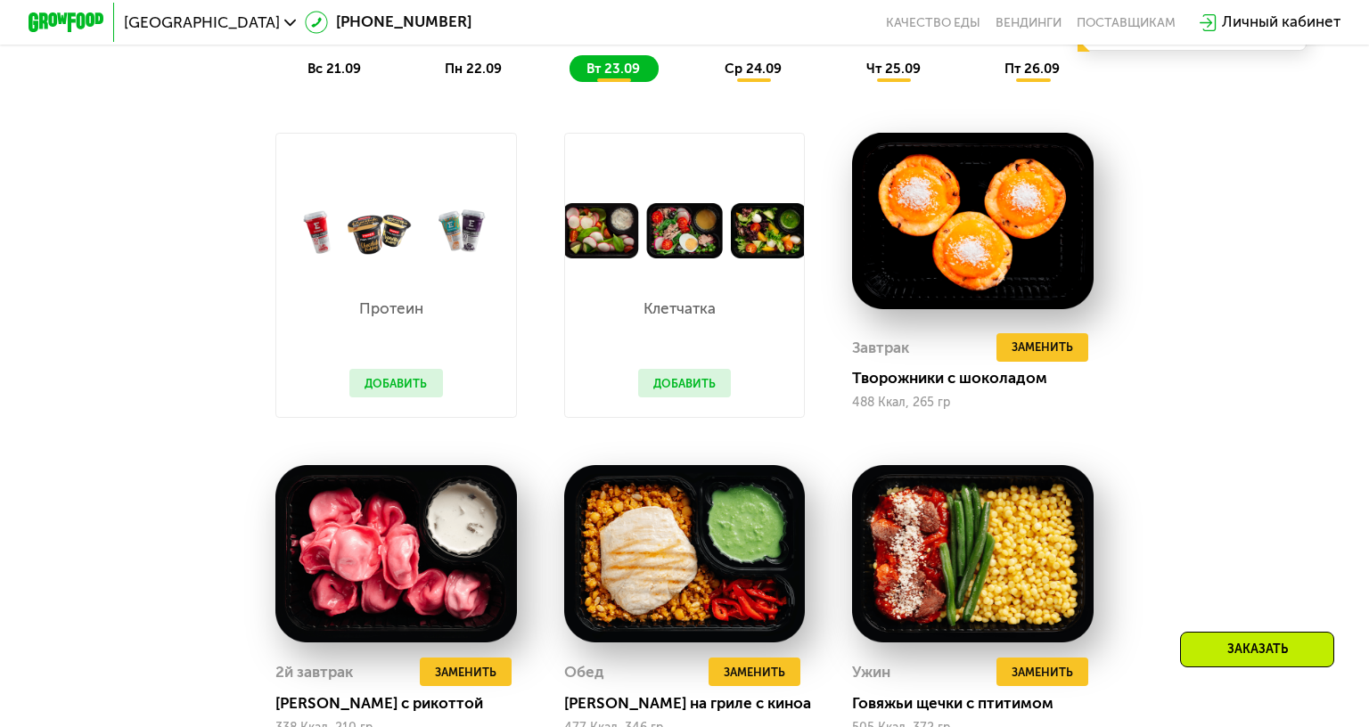
click at [360, 393] on button "Добавить" at bounding box center [395, 383] width 93 height 29
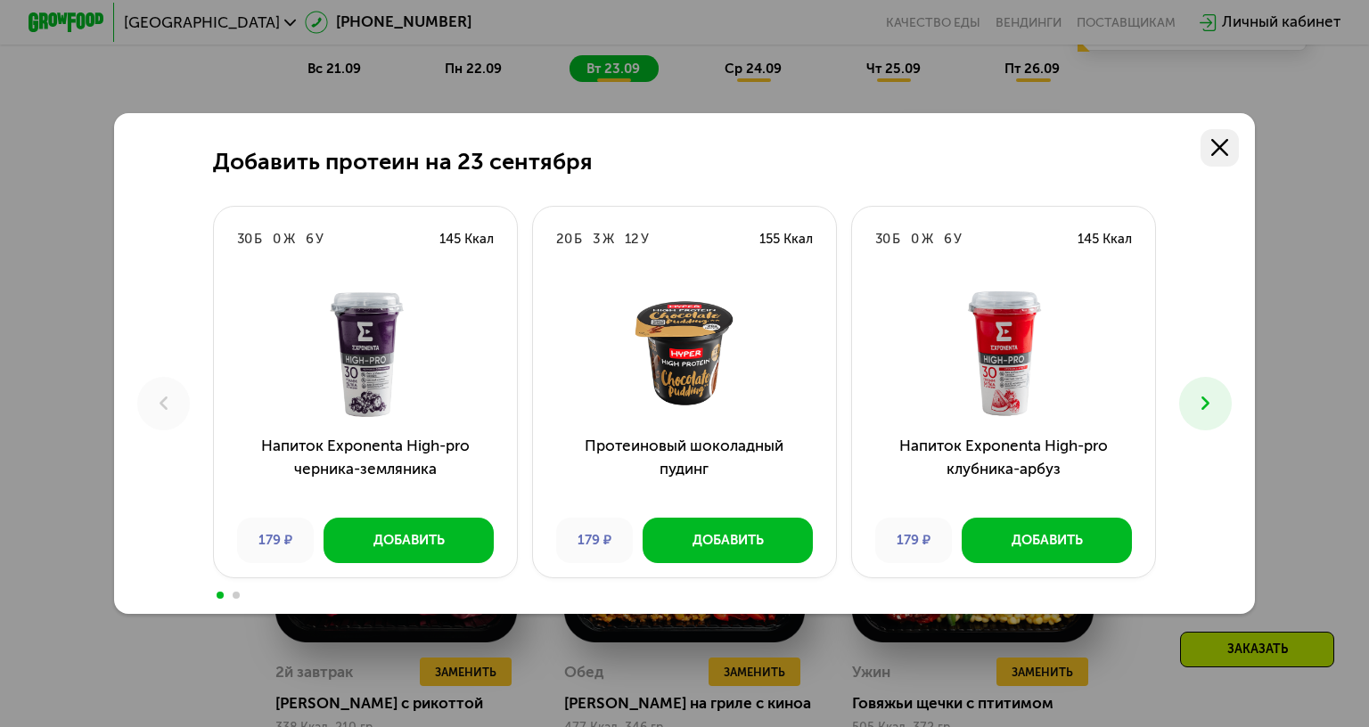
click at [1211, 139] on icon at bounding box center [1219, 147] width 17 height 17
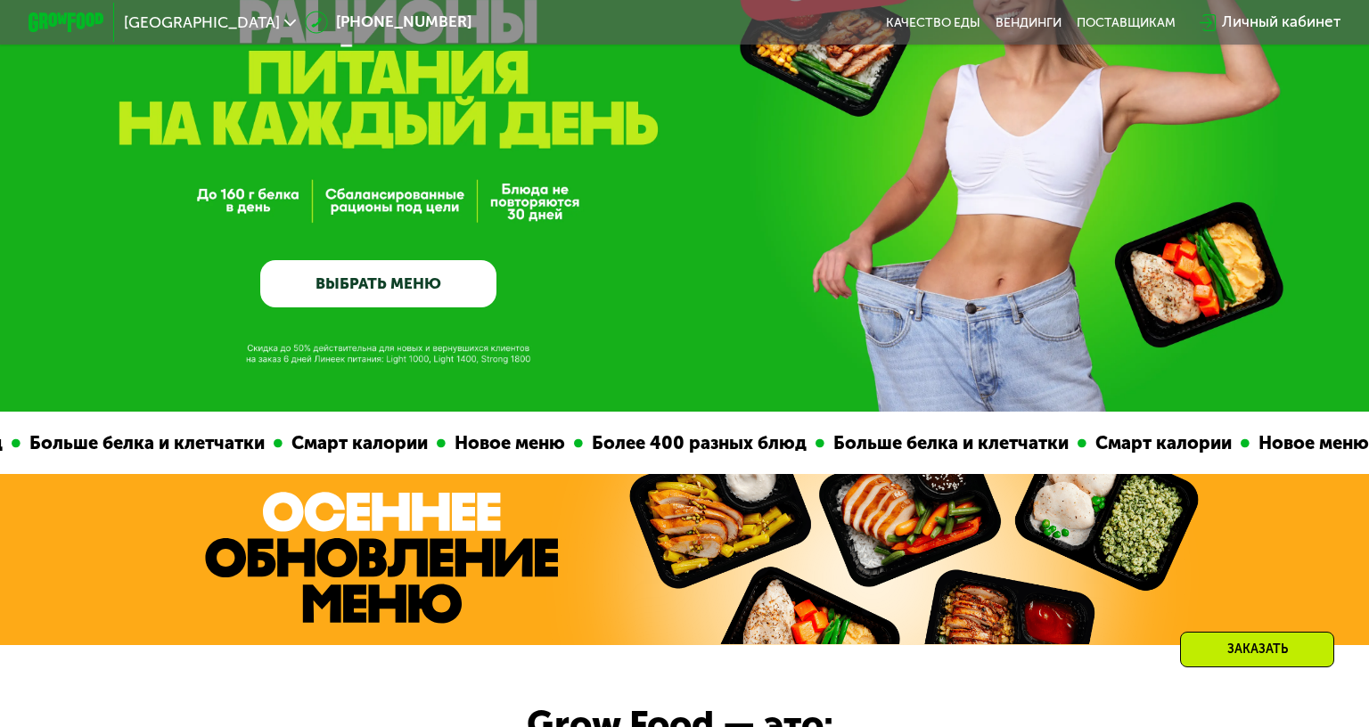
scroll to position [17, 0]
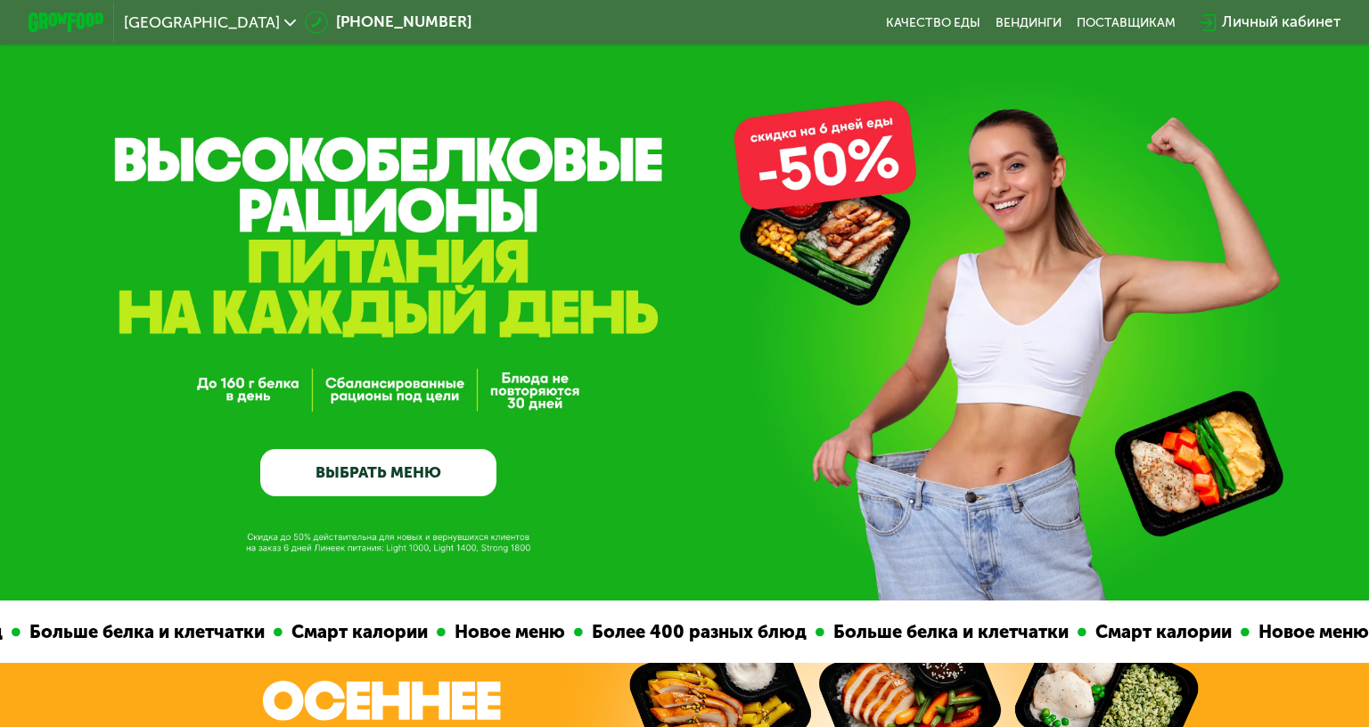
click at [416, 486] on link "ВЫБРАТЬ МЕНЮ" at bounding box center [378, 472] width 237 height 47
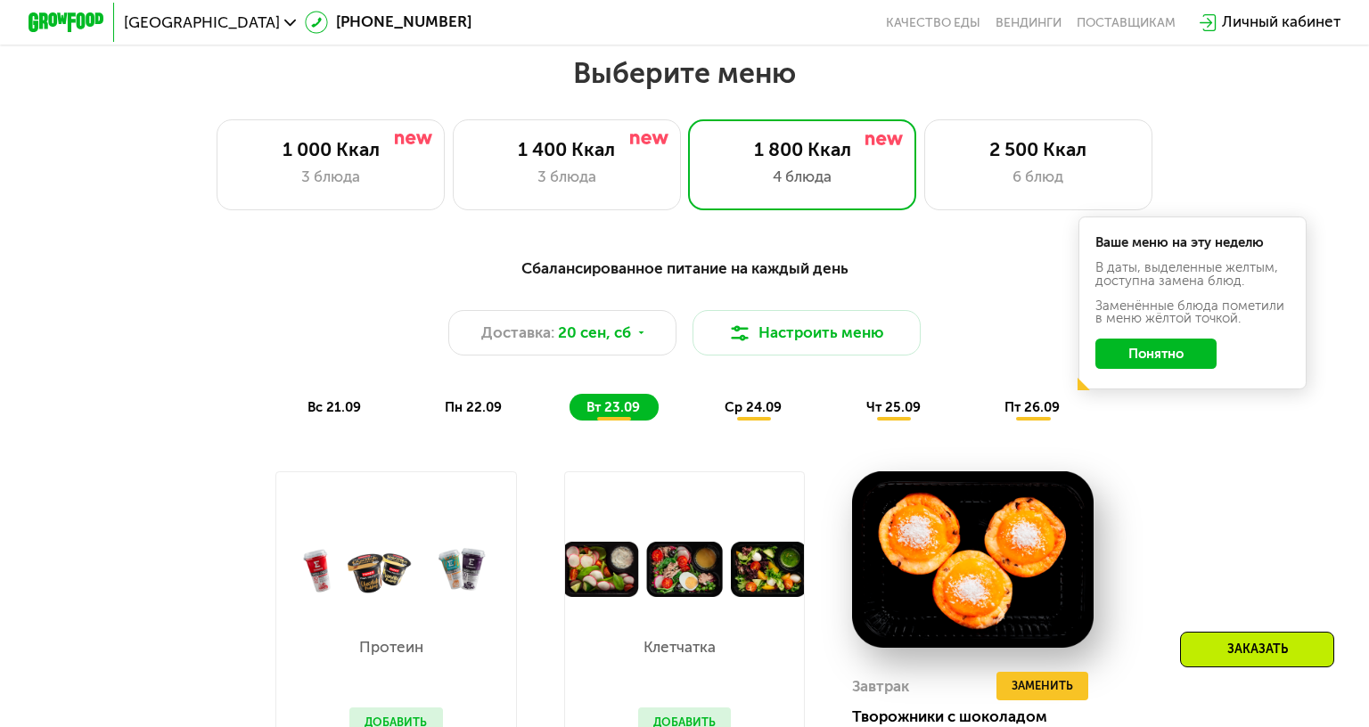
scroll to position [1204, 0]
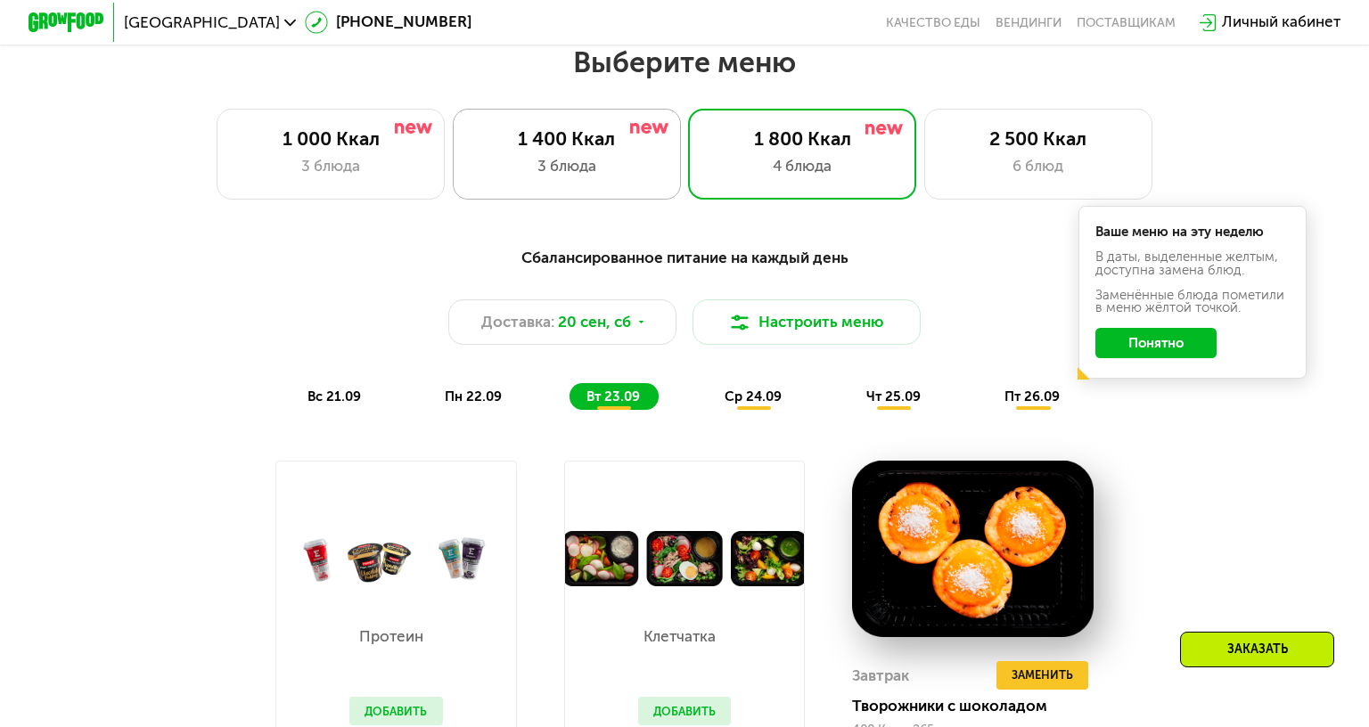
click at [531, 167] on div "3 блюда" at bounding box center [566, 166] width 188 height 23
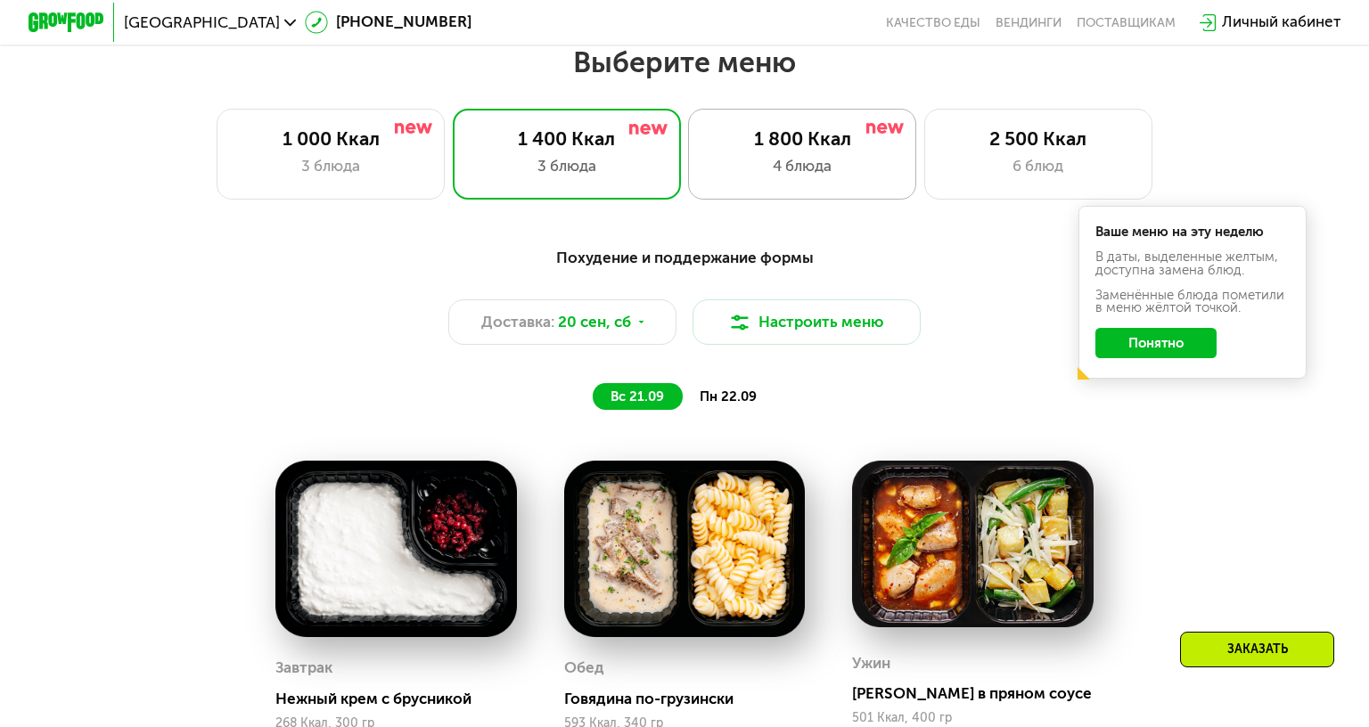
click at [867, 145] on div "1 800 Ккал" at bounding box center [803, 139] width 188 height 23
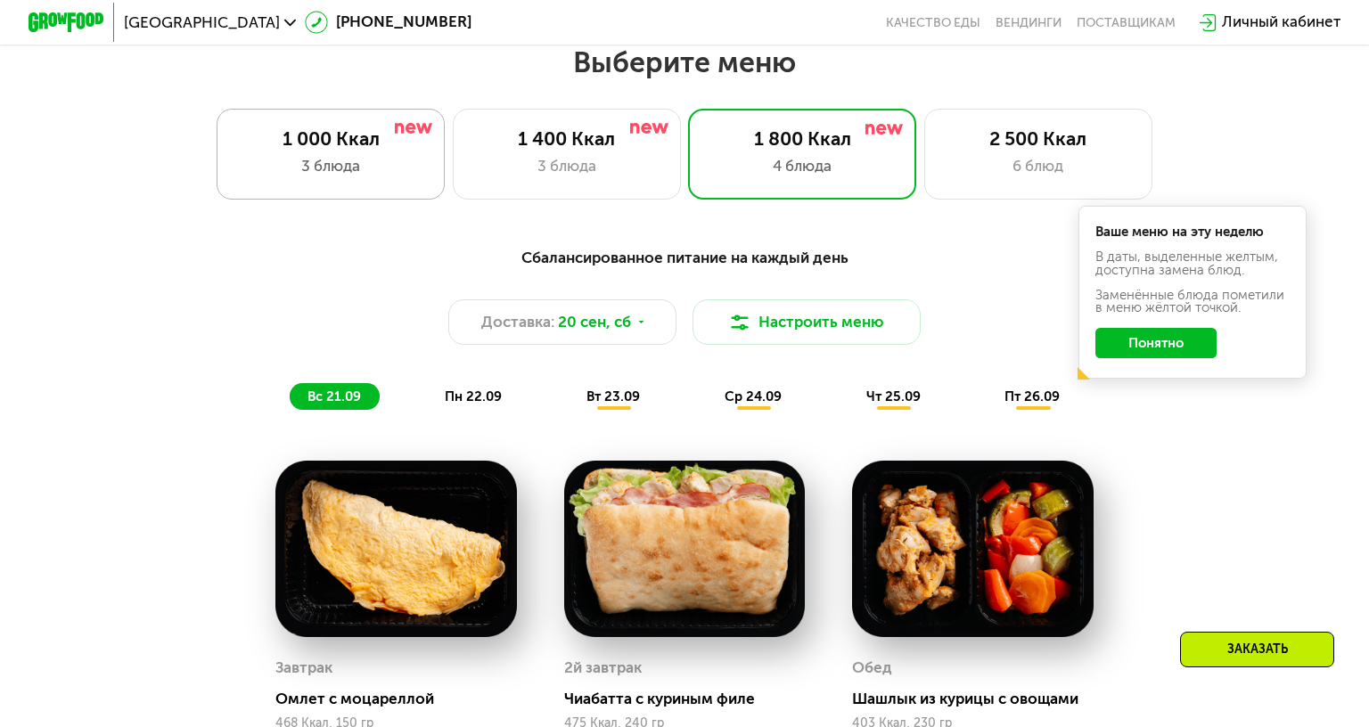
click at [417, 143] on div "1 000 Ккал" at bounding box center [331, 139] width 188 height 23
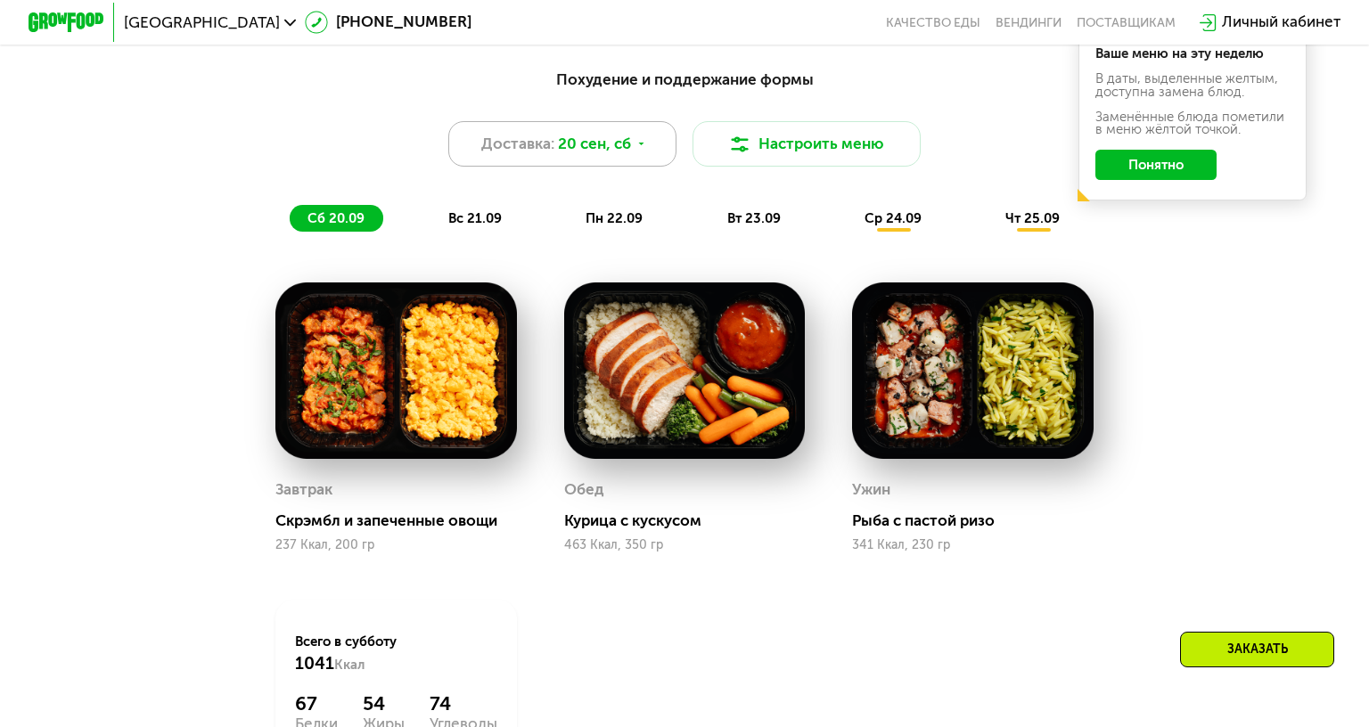
scroll to position [1293, 0]
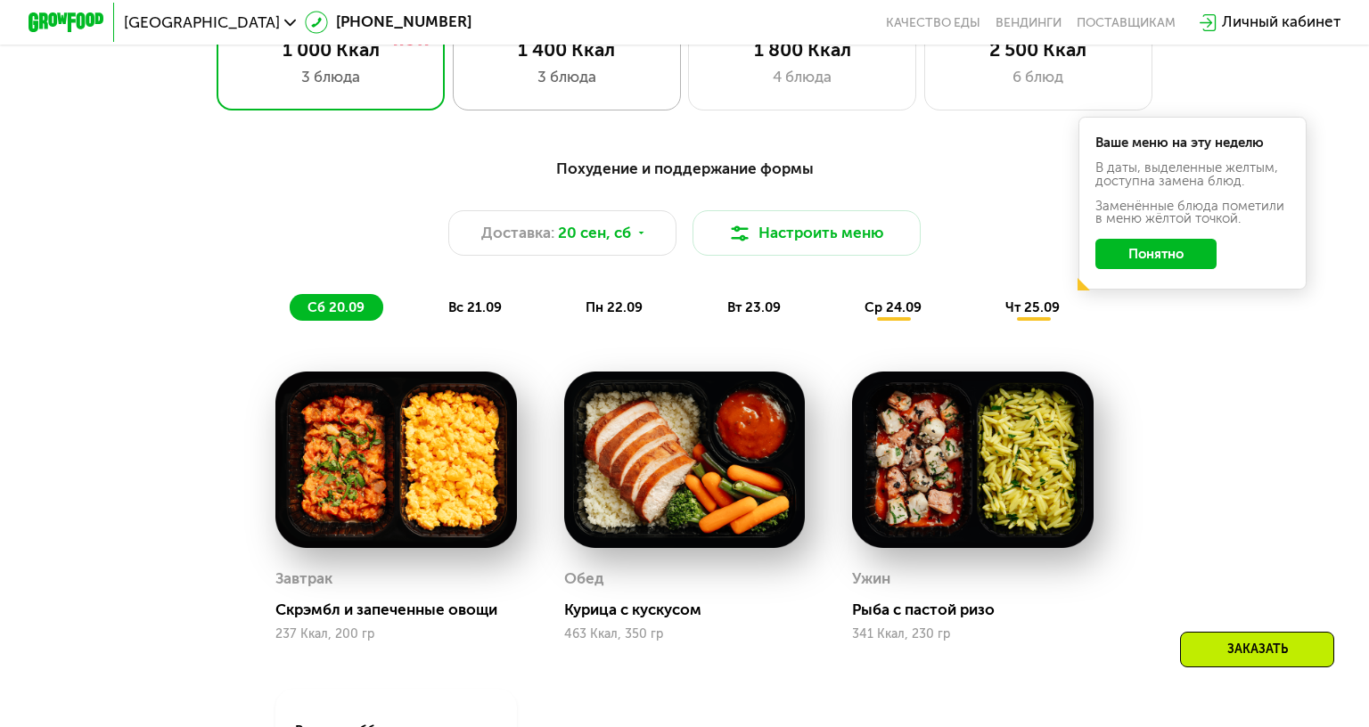
click at [545, 80] on div "3 блюда" at bounding box center [566, 77] width 188 height 23
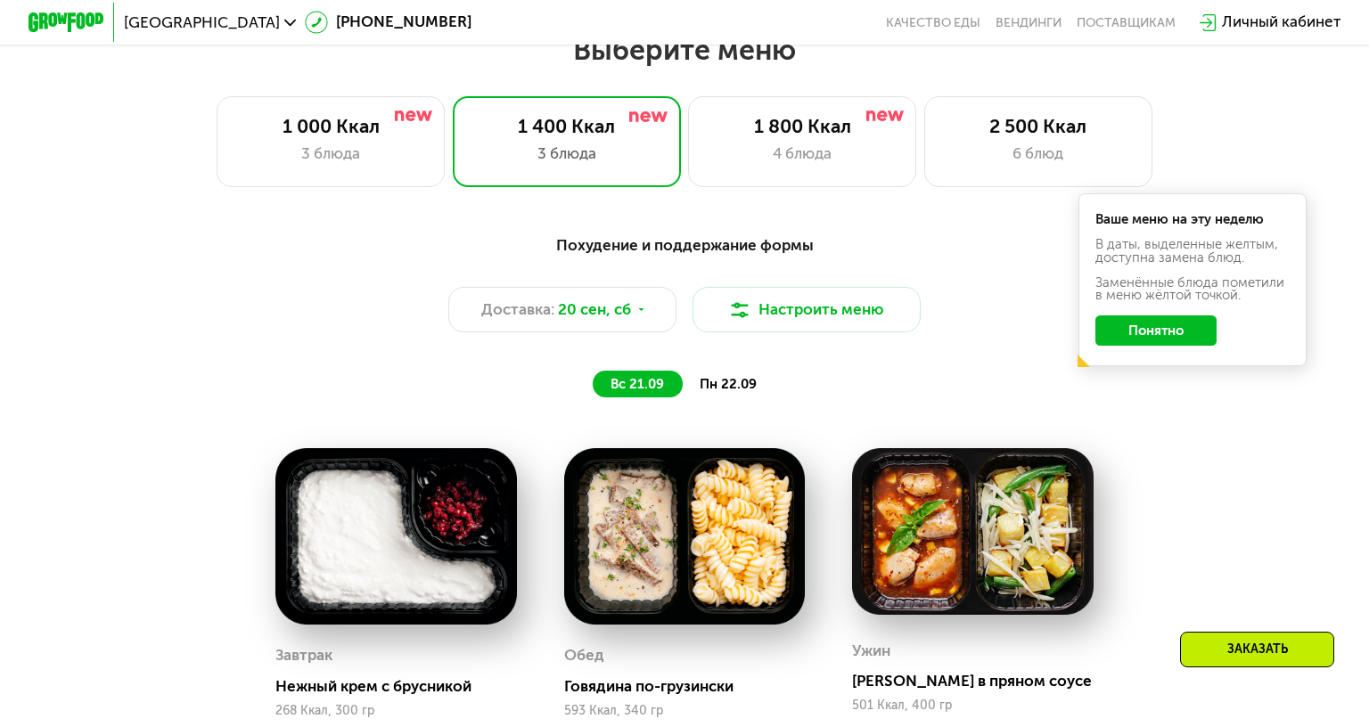
scroll to position [1204, 0]
